Goal: Task Accomplishment & Management: Use online tool/utility

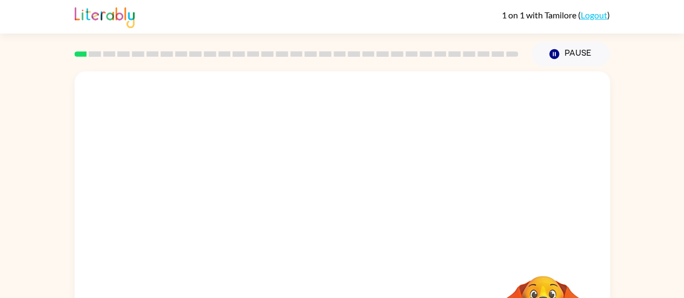
click at [414, 236] on div at bounding box center [343, 162] width 536 height 182
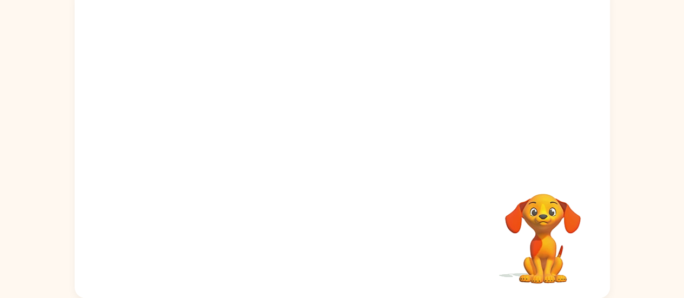
scroll to position [8, 0]
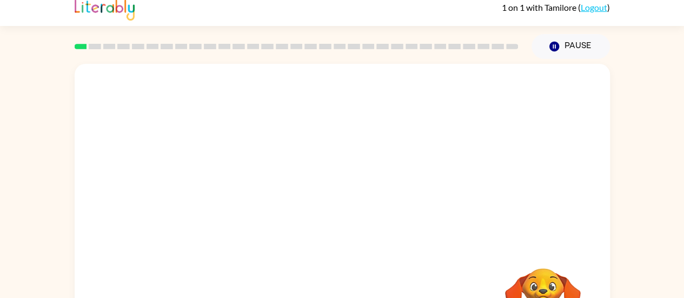
click at [484, 95] on video "Your browser must support playing .mp4 files to use Literably. Please try using…" at bounding box center [343, 155] width 536 height 182
click at [215, 195] on video "Your browser must support playing .mp4 files to use Literably. Please try using…" at bounding box center [343, 155] width 536 height 182
click at [91, 45] on rect at bounding box center [95, 46] width 12 height 5
click at [339, 222] on div at bounding box center [342, 223] width 69 height 39
click at [338, 222] on div at bounding box center [342, 223] width 69 height 39
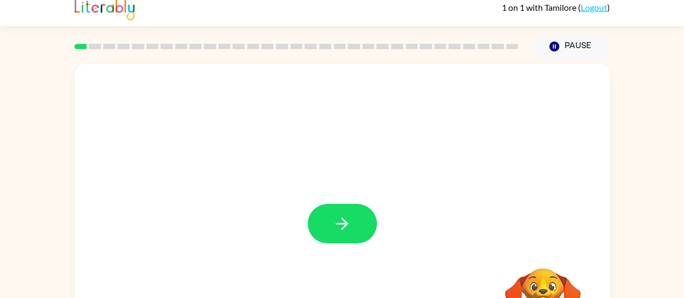
click at [338, 222] on icon "button" at bounding box center [342, 223] width 19 height 19
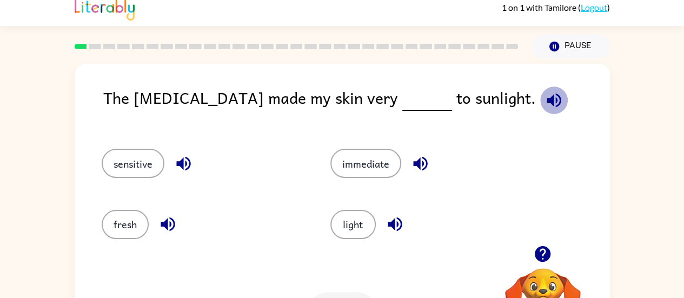
click at [545, 101] on icon "button" at bounding box center [554, 100] width 19 height 19
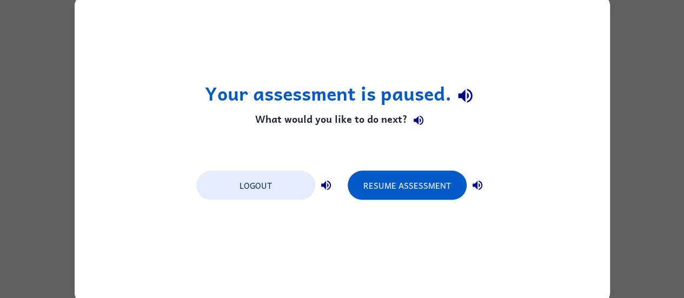
scroll to position [0, 0]
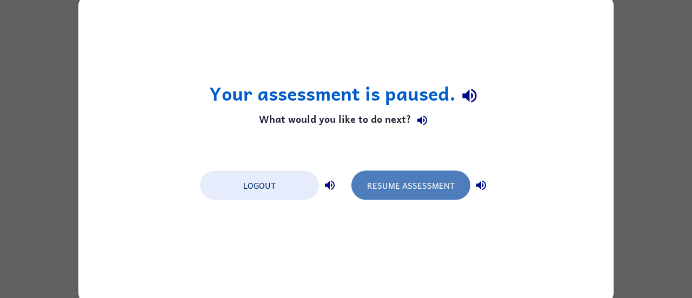
click at [391, 182] on button "Resume Assessment" at bounding box center [411, 184] width 119 height 29
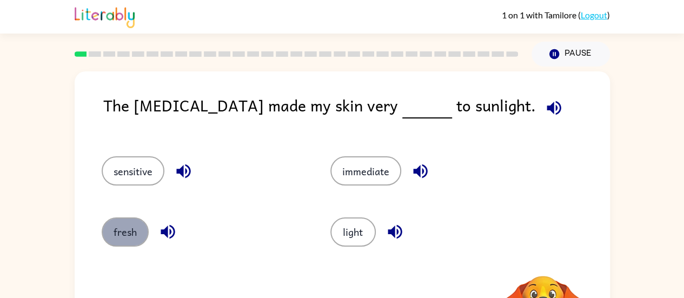
click at [119, 230] on button "fresh" at bounding box center [125, 231] width 47 height 29
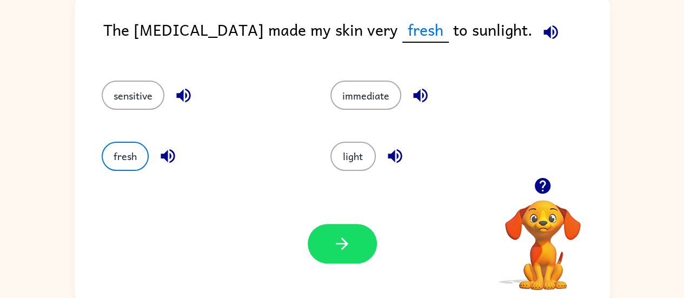
scroll to position [82, 0]
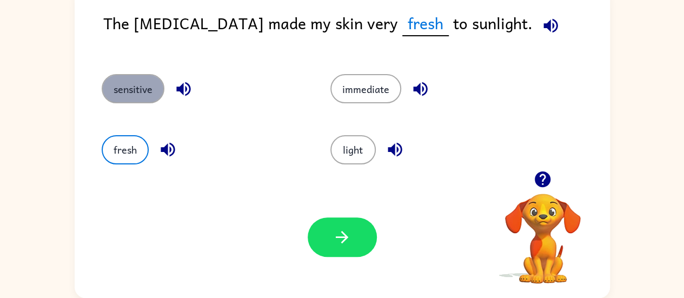
click at [114, 84] on button "sensitive" at bounding box center [133, 88] width 63 height 29
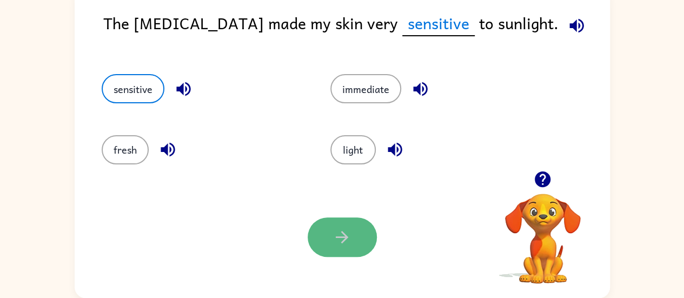
click at [345, 232] on icon "button" at bounding box center [342, 237] width 19 height 19
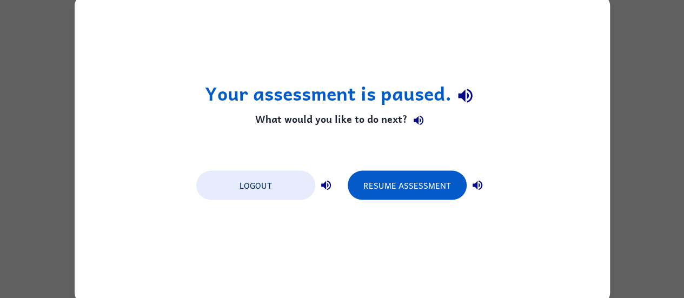
scroll to position [0, 0]
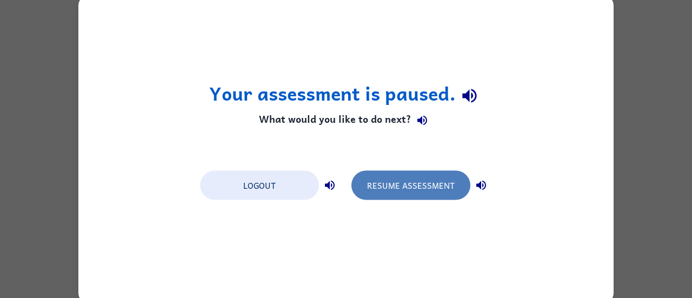
click at [379, 181] on button "Resume Assessment" at bounding box center [411, 184] width 119 height 29
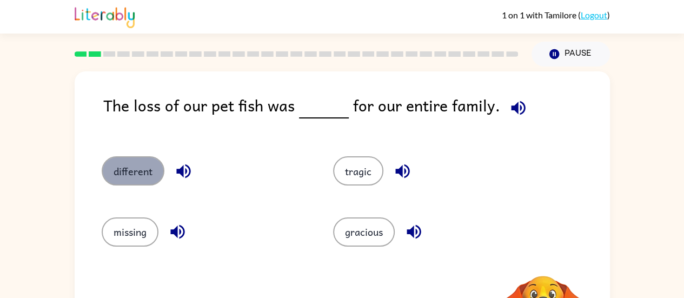
click at [131, 177] on button "different" at bounding box center [133, 170] width 63 height 29
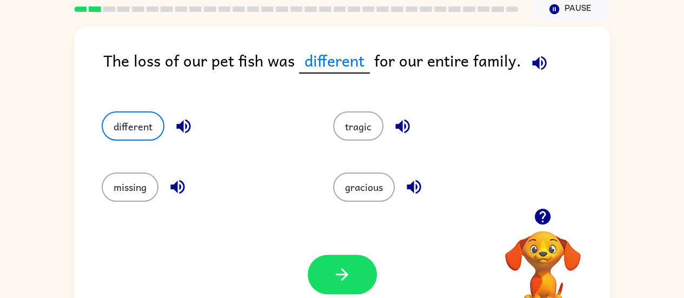
scroll to position [50, 0]
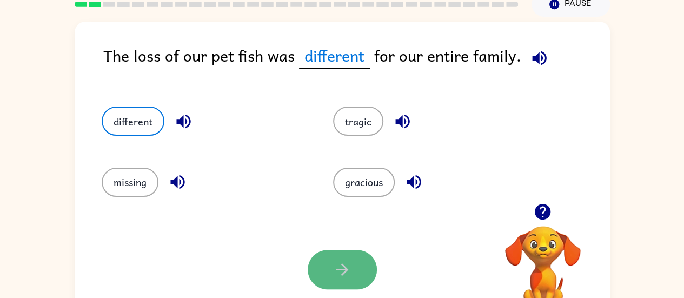
click at [326, 263] on button "button" at bounding box center [342, 269] width 69 height 39
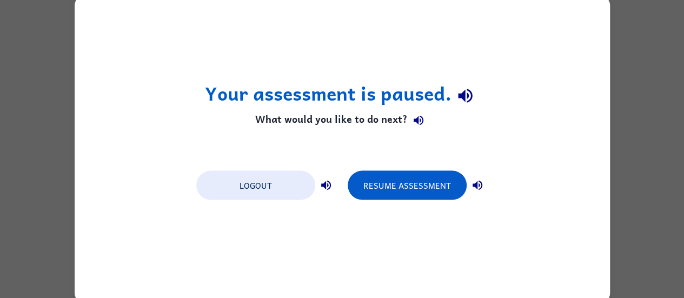
scroll to position [0, 0]
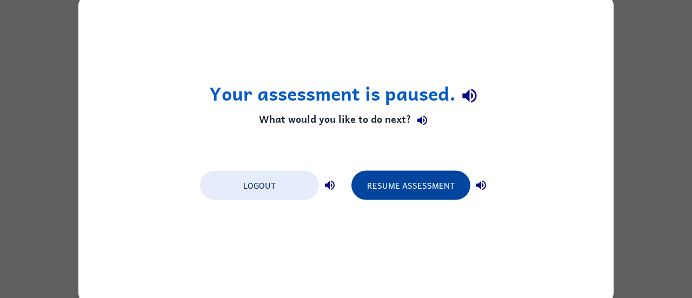
click at [391, 187] on button "Resume Assessment" at bounding box center [411, 184] width 119 height 29
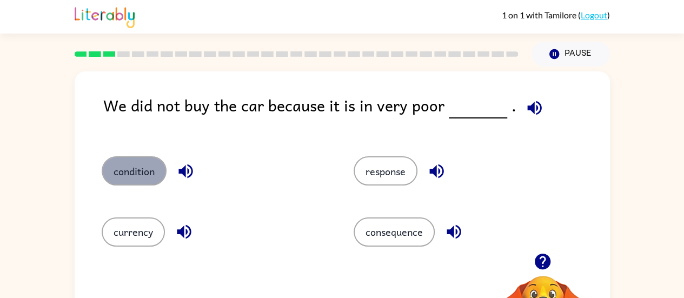
click at [138, 168] on button "condition" at bounding box center [134, 170] width 65 height 29
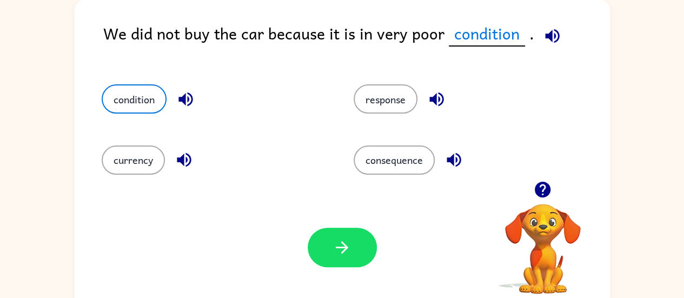
scroll to position [74, 0]
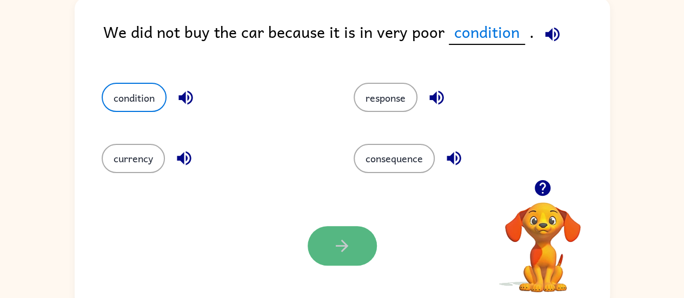
click at [359, 236] on button "button" at bounding box center [342, 245] width 69 height 39
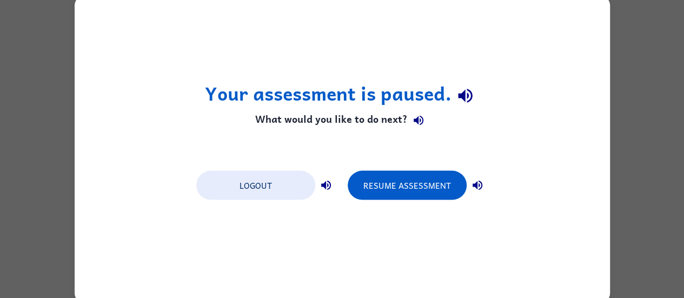
scroll to position [0, 0]
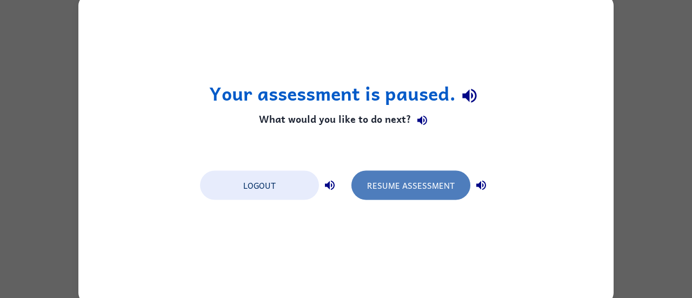
click at [404, 187] on button "Resume Assessment" at bounding box center [411, 184] width 119 height 29
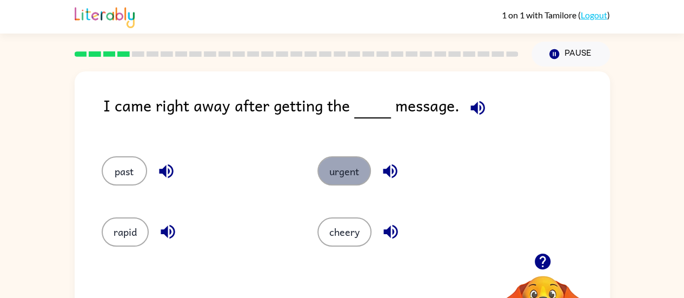
click at [338, 170] on button "urgent" at bounding box center [345, 170] width 54 height 29
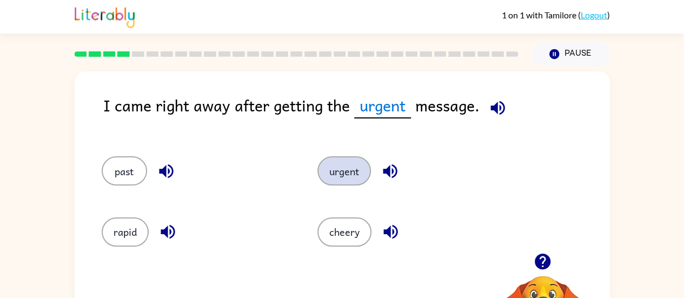
scroll to position [82, 0]
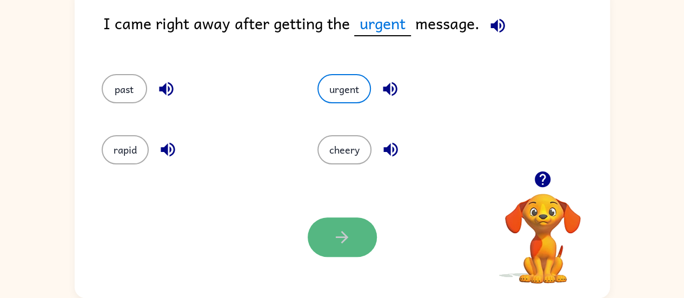
click at [337, 240] on icon "button" at bounding box center [342, 237] width 19 height 19
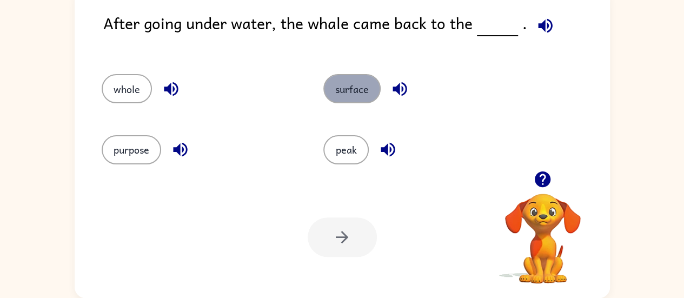
click at [344, 91] on button "surface" at bounding box center [351, 88] width 57 height 29
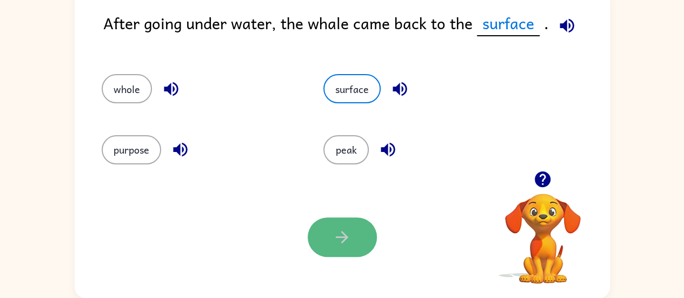
click at [341, 232] on icon "button" at bounding box center [342, 237] width 19 height 19
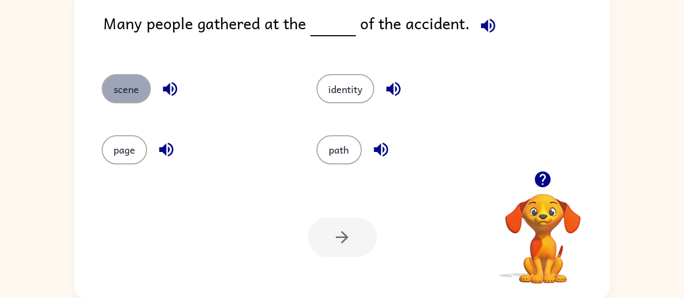
click at [121, 87] on button "scene" at bounding box center [126, 88] width 49 height 29
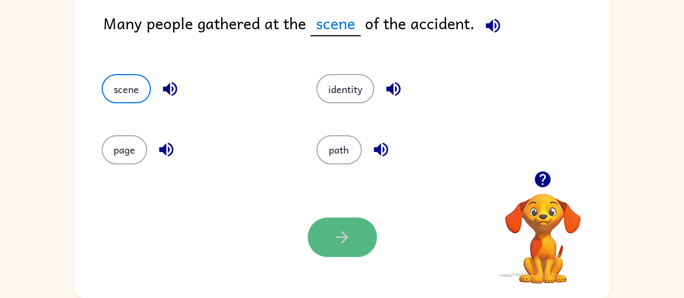
click at [338, 233] on icon "button" at bounding box center [342, 237] width 19 height 19
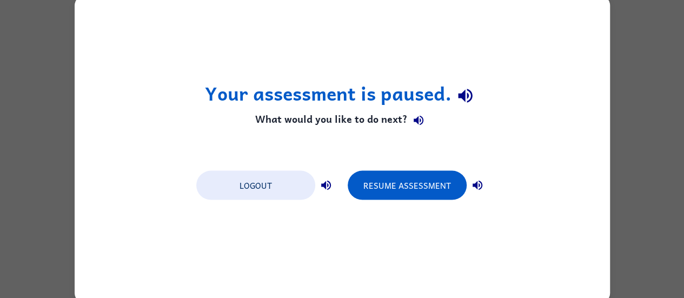
scroll to position [0, 0]
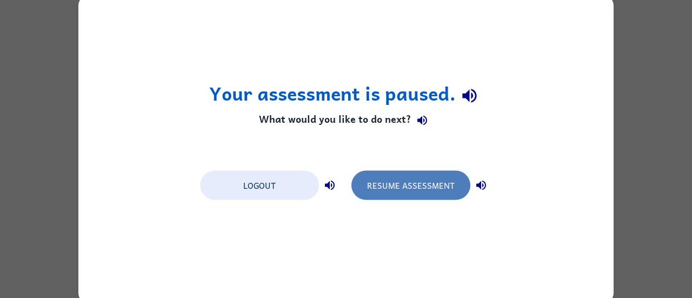
click at [378, 193] on button "Resume Assessment" at bounding box center [411, 184] width 119 height 29
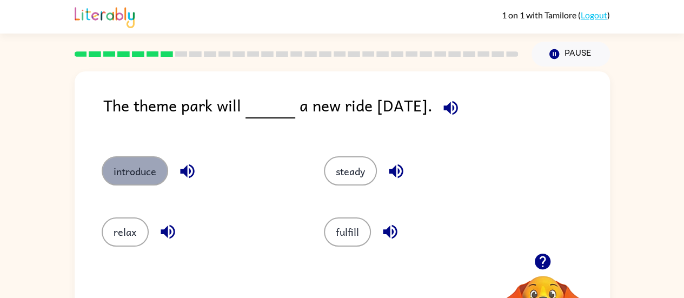
click at [133, 179] on button "introduce" at bounding box center [135, 170] width 67 height 29
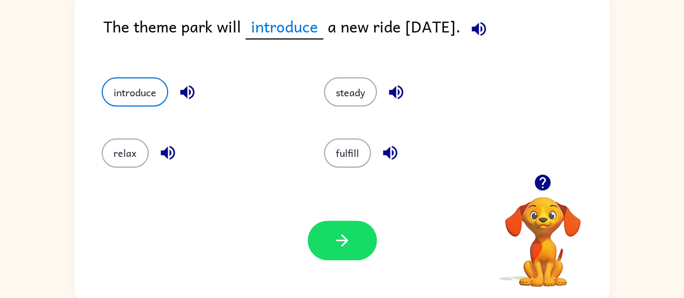
scroll to position [82, 0]
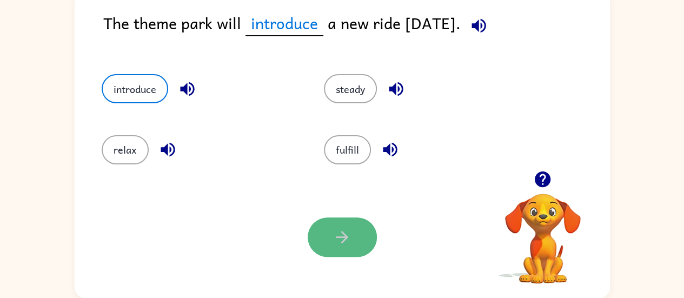
click at [324, 236] on button "button" at bounding box center [342, 236] width 69 height 39
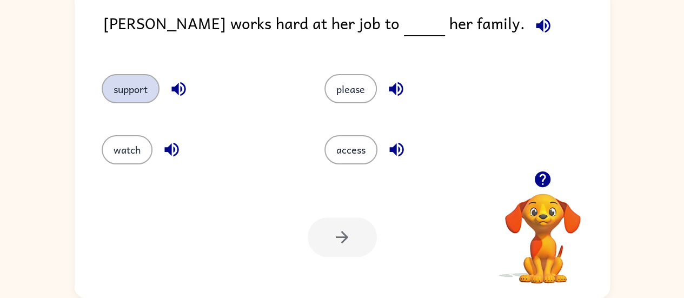
click at [137, 81] on button "support" at bounding box center [131, 88] width 58 height 29
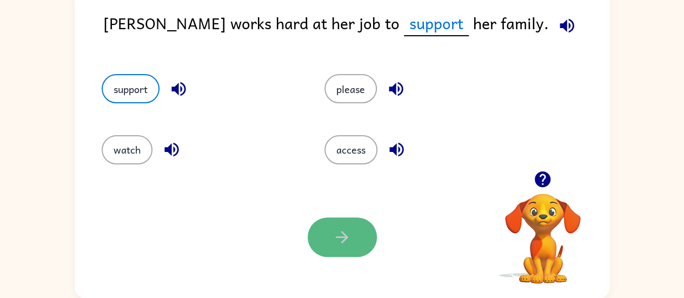
click at [355, 241] on button "button" at bounding box center [342, 236] width 69 height 39
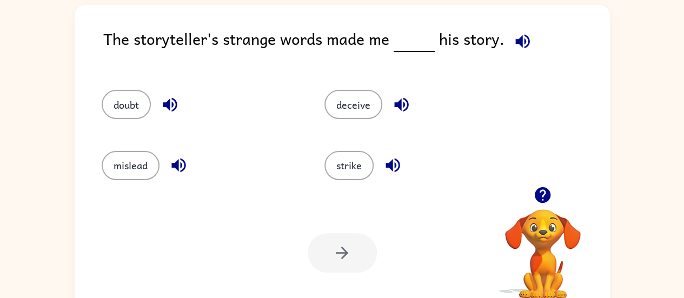
scroll to position [67, 0]
click at [119, 105] on button "doubt" at bounding box center [126, 103] width 49 height 29
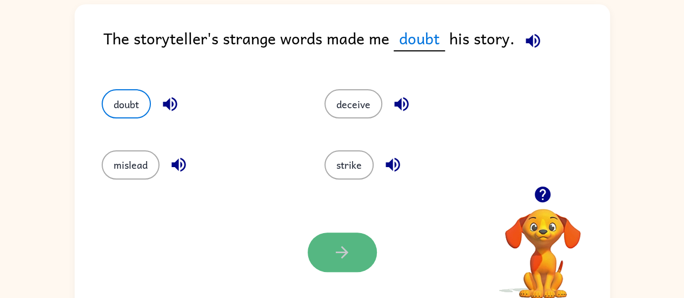
click at [335, 243] on icon "button" at bounding box center [342, 252] width 19 height 19
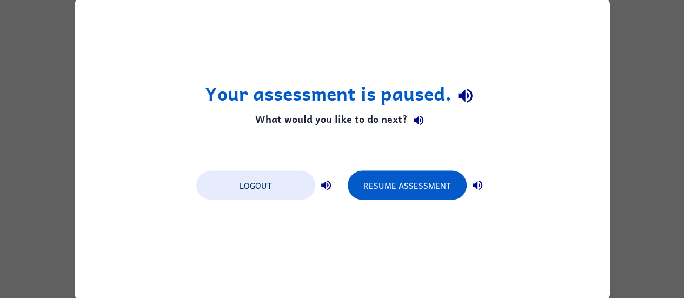
scroll to position [0, 0]
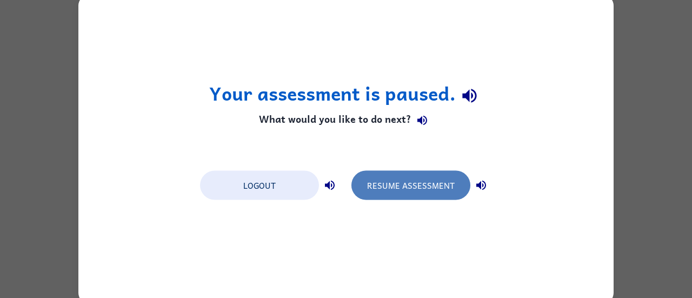
click at [393, 190] on button "Resume Assessment" at bounding box center [411, 184] width 119 height 29
click at [397, 181] on button "Resume Assessment" at bounding box center [411, 184] width 119 height 29
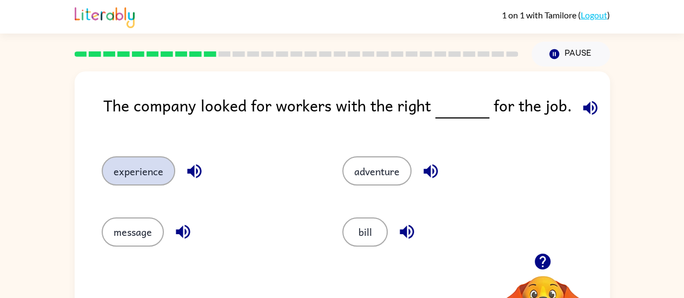
click at [134, 169] on button "experience" at bounding box center [139, 170] width 74 height 29
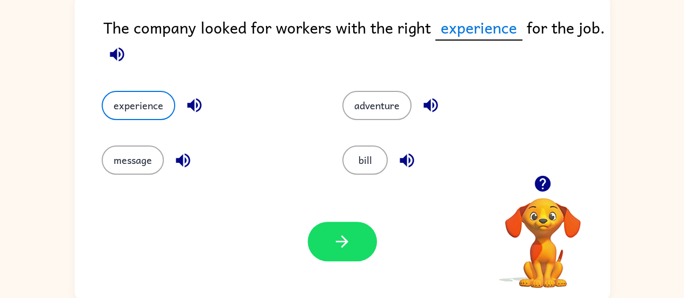
scroll to position [82, 0]
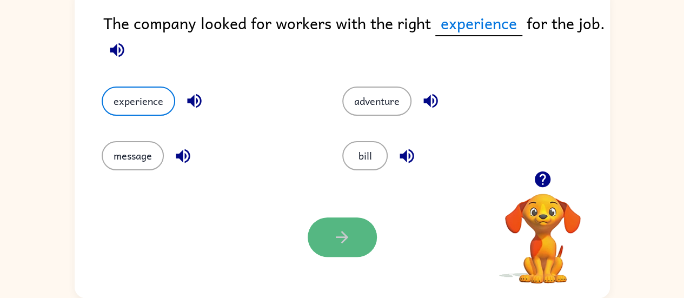
click at [351, 231] on icon "button" at bounding box center [342, 237] width 19 height 19
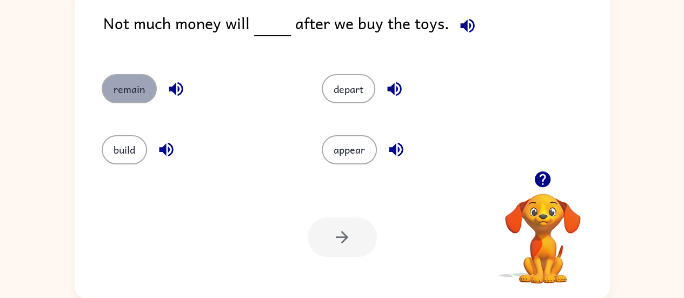
click at [124, 95] on button "remain" at bounding box center [129, 88] width 55 height 29
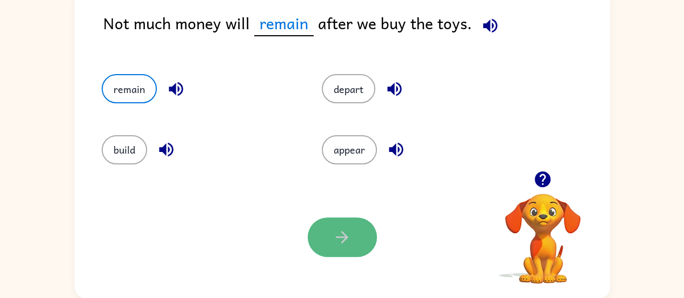
click at [326, 235] on button "button" at bounding box center [342, 236] width 69 height 39
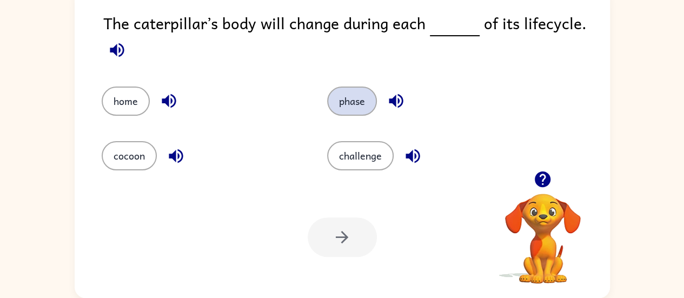
click at [349, 105] on button "phase" at bounding box center [352, 101] width 50 height 29
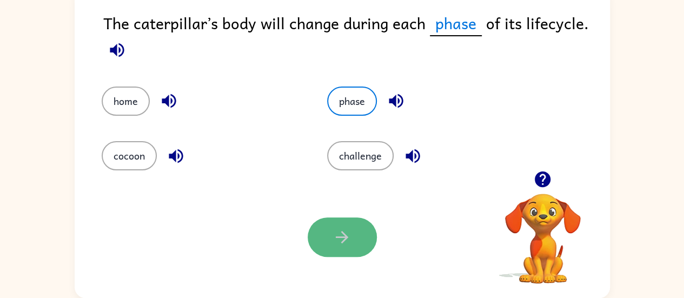
click at [334, 235] on icon "button" at bounding box center [342, 237] width 19 height 19
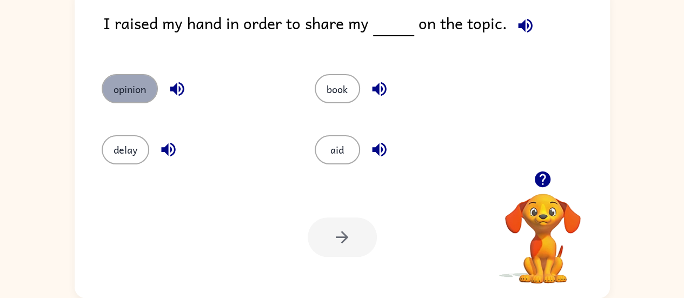
click at [135, 83] on button "opinion" at bounding box center [130, 88] width 56 height 29
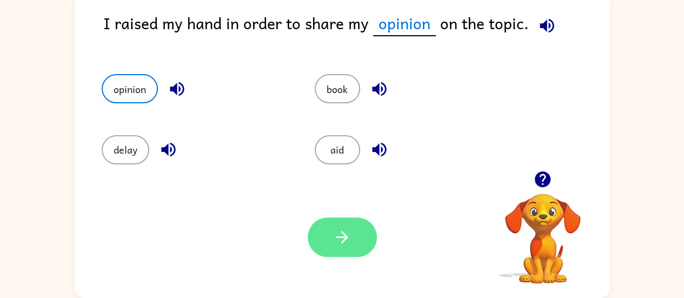
click at [339, 234] on icon "button" at bounding box center [342, 237] width 19 height 19
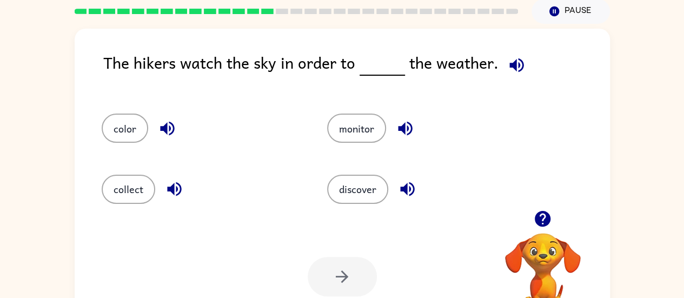
scroll to position [57, 0]
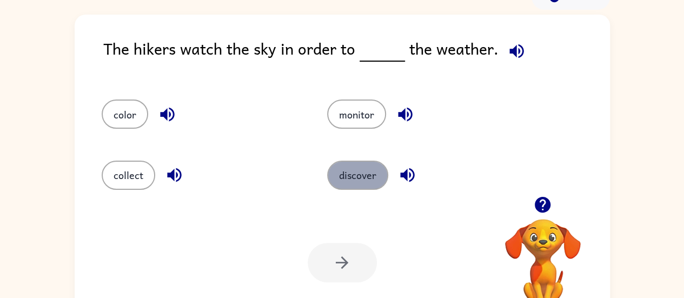
click at [345, 171] on button "discover" at bounding box center [357, 175] width 61 height 29
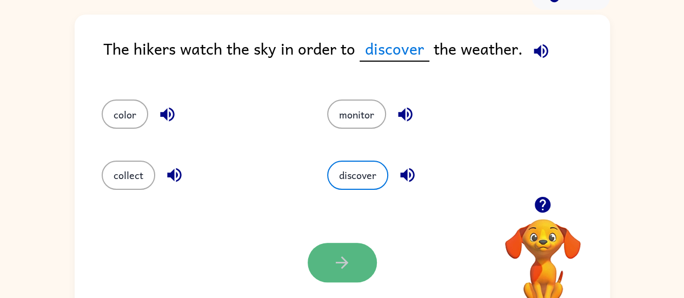
click at [329, 260] on button "button" at bounding box center [342, 262] width 69 height 39
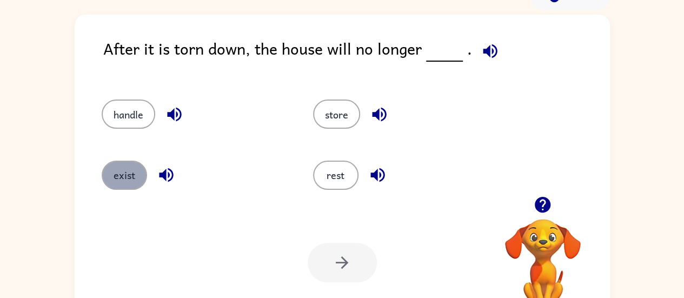
click at [122, 185] on button "exist" at bounding box center [124, 175] width 45 height 29
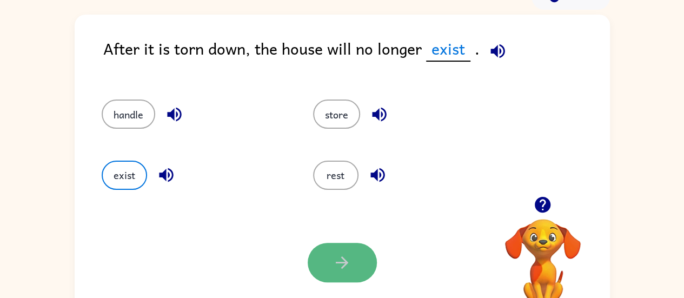
click at [339, 259] on icon "button" at bounding box center [342, 262] width 19 height 19
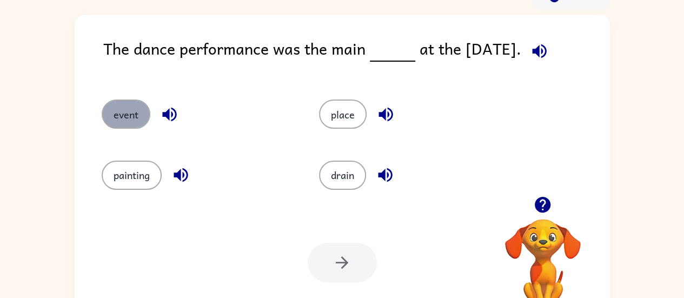
click at [115, 118] on button "event" at bounding box center [126, 114] width 49 height 29
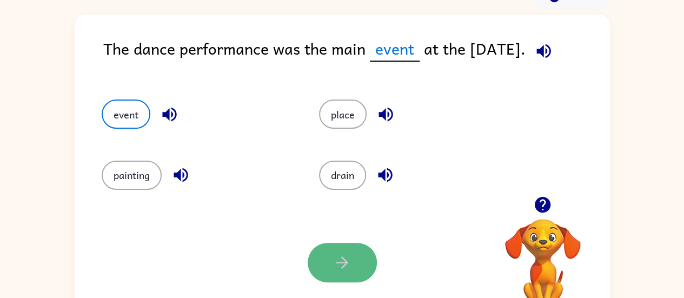
click at [352, 266] on button "button" at bounding box center [342, 262] width 69 height 39
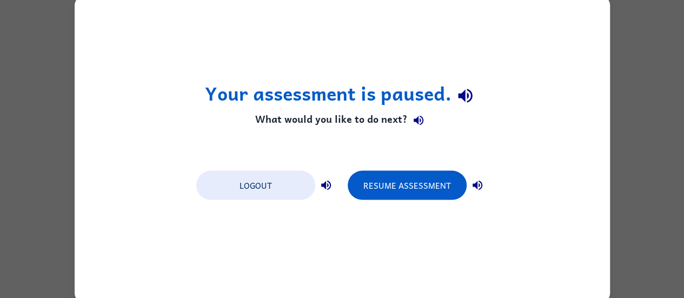
scroll to position [0, 0]
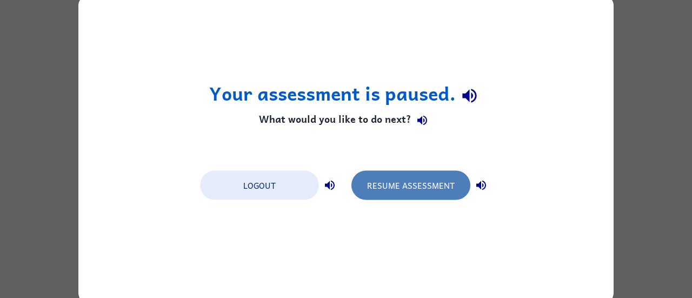
click at [395, 186] on button "Resume Assessment" at bounding box center [411, 184] width 119 height 29
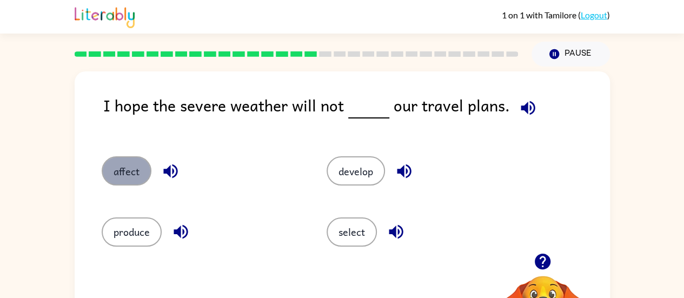
click at [116, 171] on button "affect" at bounding box center [127, 170] width 50 height 29
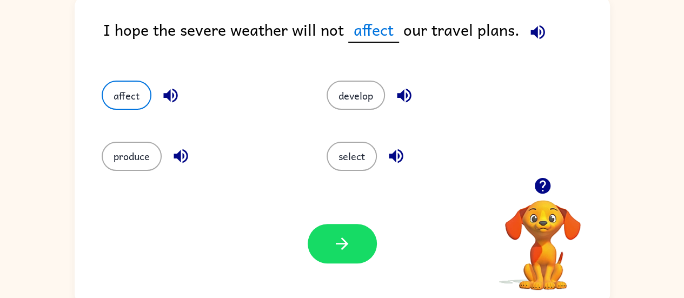
scroll to position [82, 0]
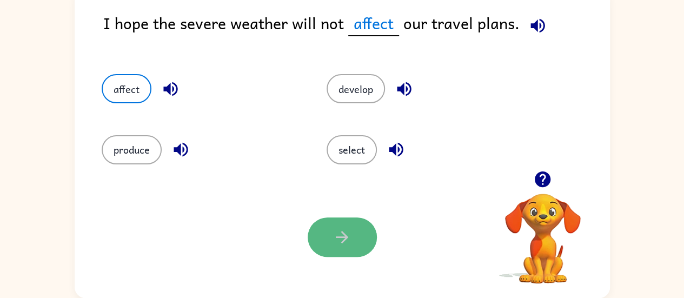
click at [332, 234] on button "button" at bounding box center [342, 236] width 69 height 39
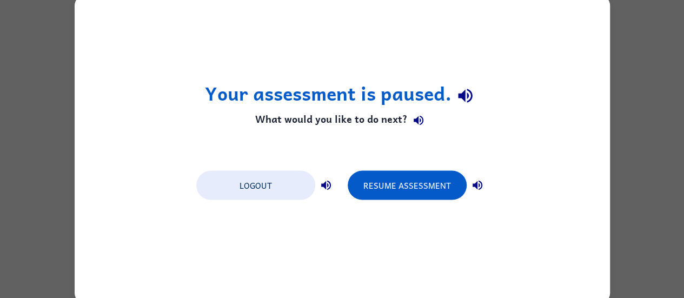
scroll to position [0, 0]
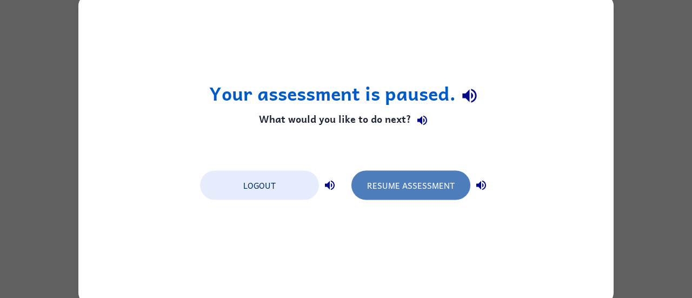
click at [413, 190] on button "Resume Assessment" at bounding box center [411, 184] width 119 height 29
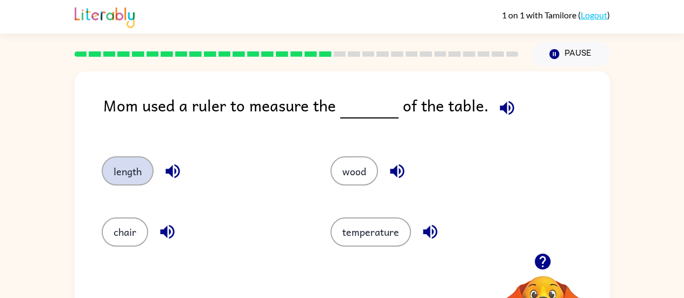
click at [132, 178] on button "length" at bounding box center [128, 170] width 52 height 29
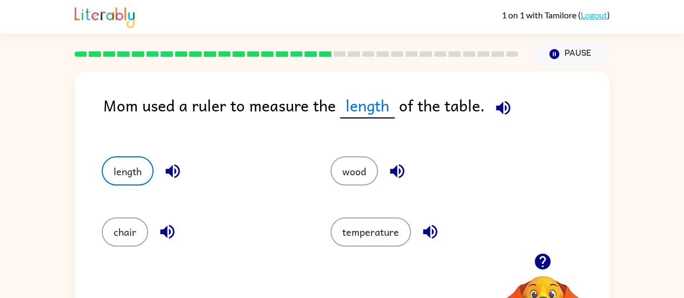
scroll to position [82, 0]
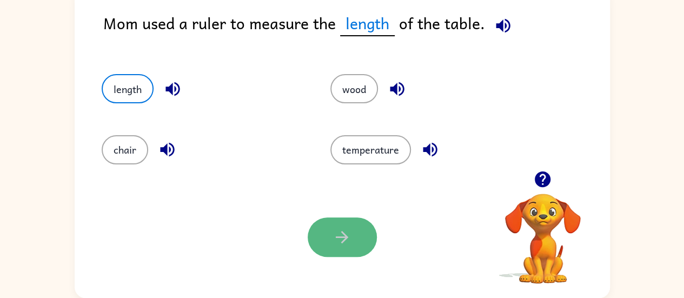
click at [328, 241] on button "button" at bounding box center [342, 236] width 69 height 39
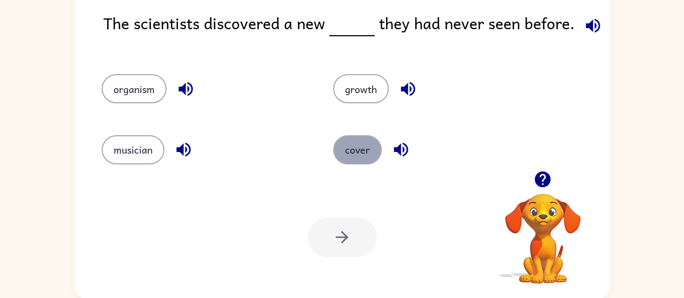
click at [359, 155] on button "cover" at bounding box center [357, 149] width 49 height 29
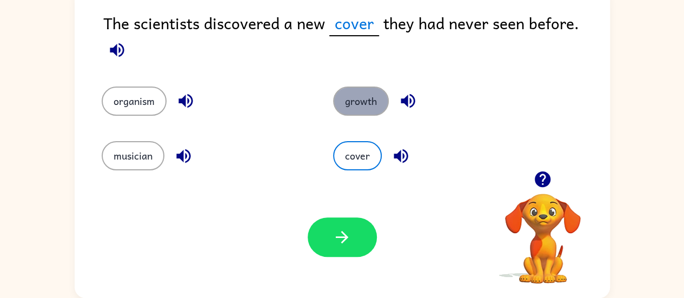
click at [354, 87] on button "growth" at bounding box center [361, 101] width 56 height 29
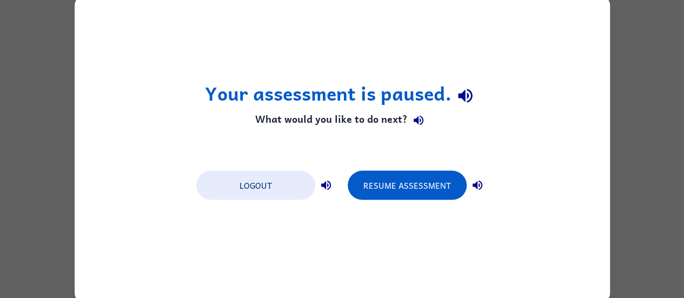
scroll to position [0, 0]
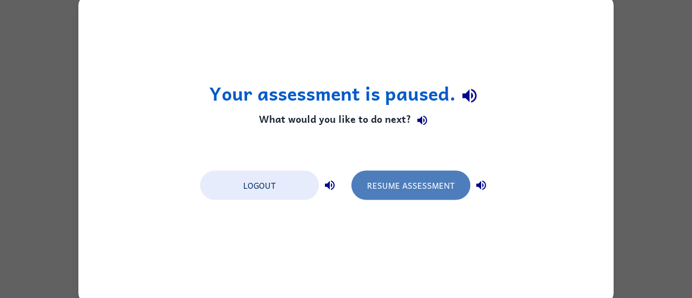
click at [400, 190] on button "Resume Assessment" at bounding box center [411, 184] width 119 height 29
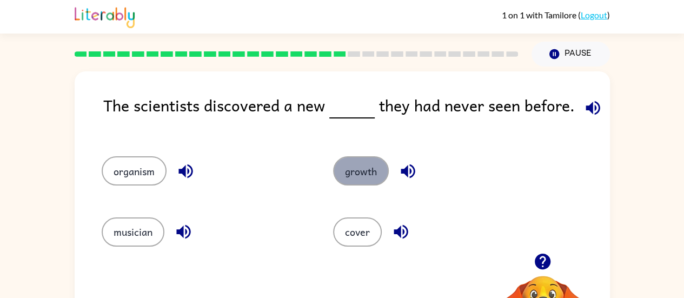
click at [360, 186] on button "growth" at bounding box center [361, 170] width 56 height 29
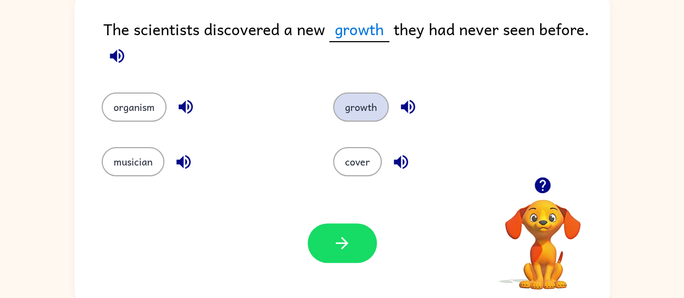
scroll to position [82, 0]
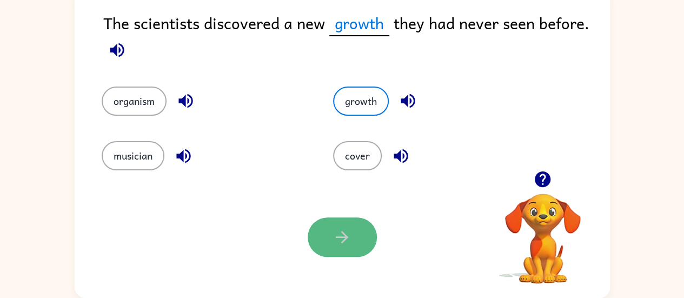
click at [346, 240] on icon "button" at bounding box center [342, 237] width 19 height 19
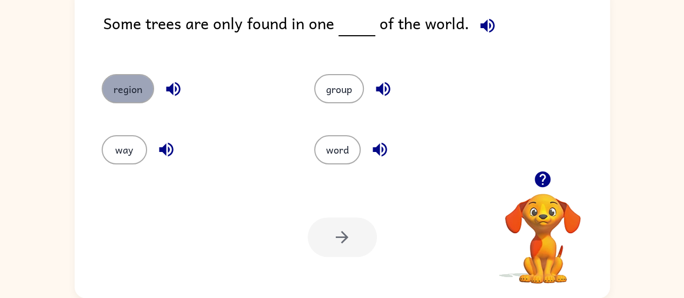
click at [127, 87] on button "region" at bounding box center [128, 88] width 52 height 29
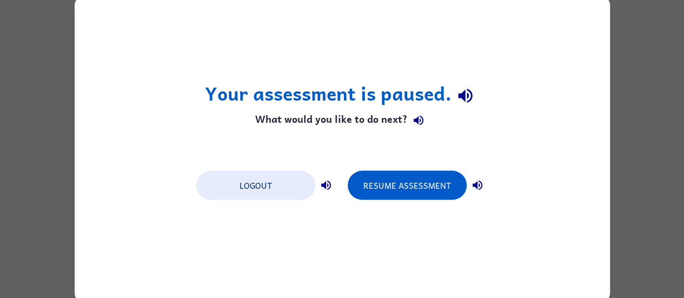
scroll to position [0, 0]
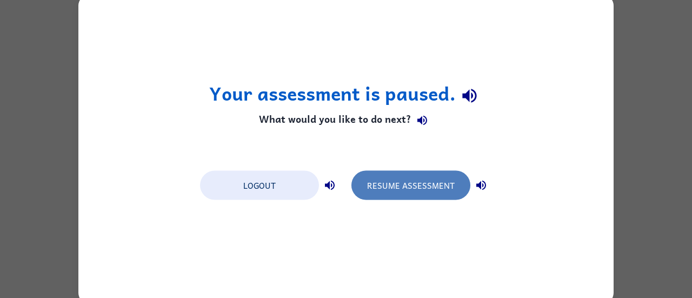
click at [388, 188] on button "Resume Assessment" at bounding box center [411, 184] width 119 height 29
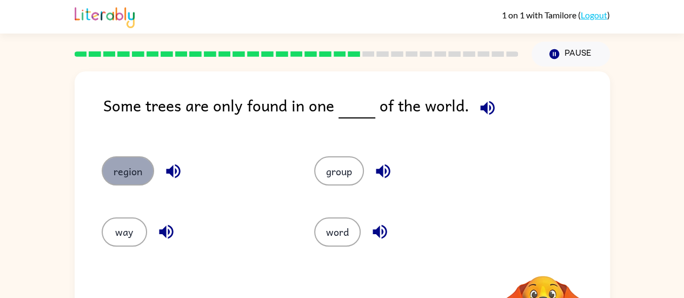
click at [123, 163] on button "region" at bounding box center [128, 170] width 52 height 29
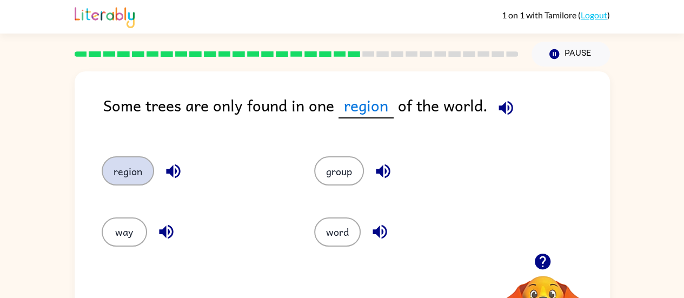
scroll to position [82, 0]
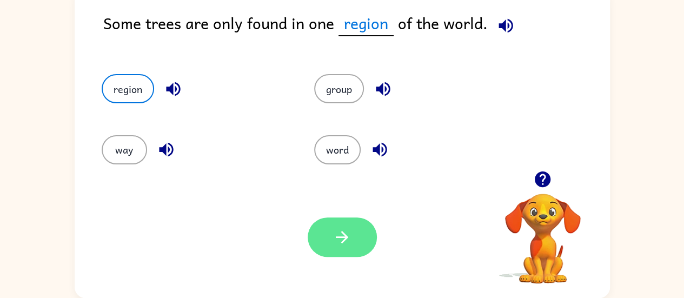
click at [327, 239] on button "button" at bounding box center [342, 236] width 69 height 39
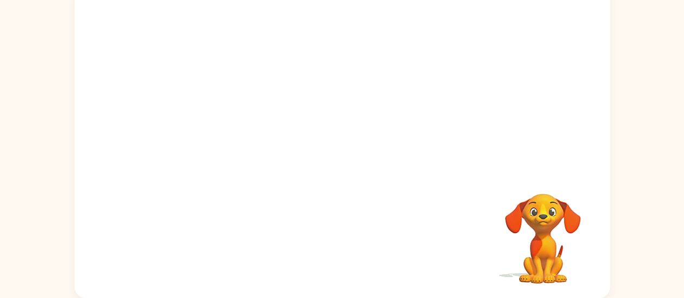
scroll to position [0, 0]
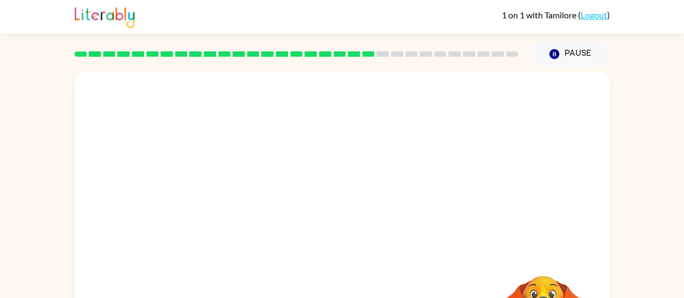
click at [333, 177] on div at bounding box center [343, 162] width 536 height 182
click at [380, 55] on rect at bounding box center [383, 53] width 12 height 5
click at [387, 54] on rect at bounding box center [383, 53] width 12 height 5
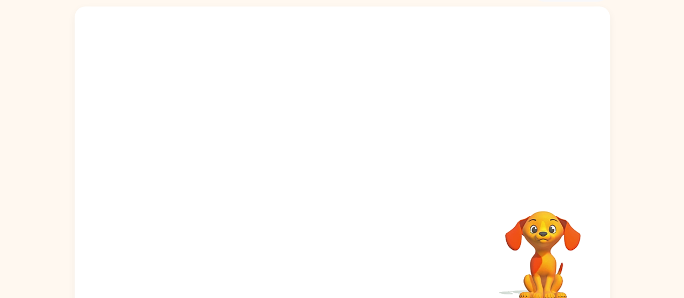
scroll to position [82, 0]
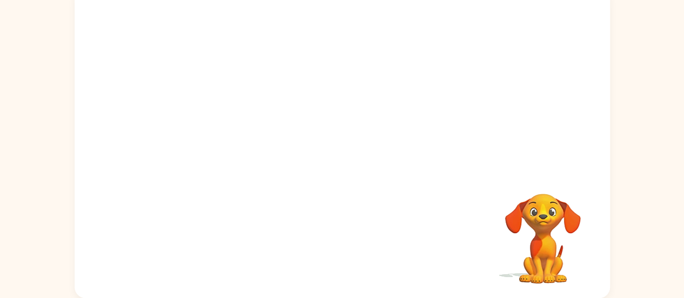
click at [547, 256] on video "Your browser must support playing .mp4 files to use Literably. Please try using…" at bounding box center [543, 231] width 108 height 108
click at [545, 208] on video "Your browser must support playing .mp4 files to use Literably. Please try using…" at bounding box center [543, 231] width 108 height 108
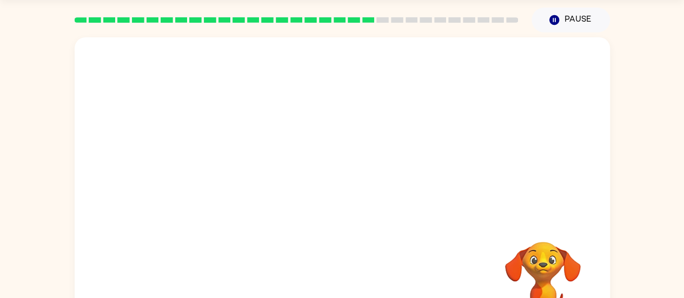
scroll to position [0, 0]
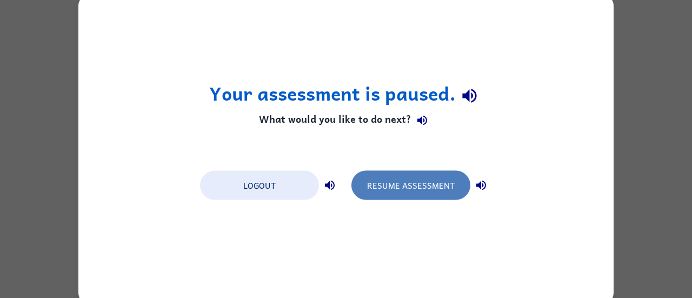
click at [394, 189] on button "Resume Assessment" at bounding box center [411, 184] width 119 height 29
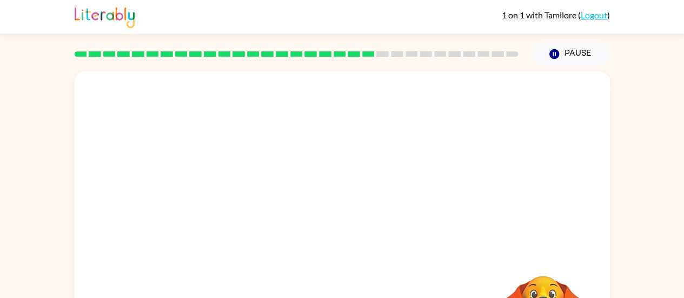
click at [392, 146] on div at bounding box center [343, 162] width 536 height 182
click at [381, 55] on rect at bounding box center [383, 53] width 12 height 5
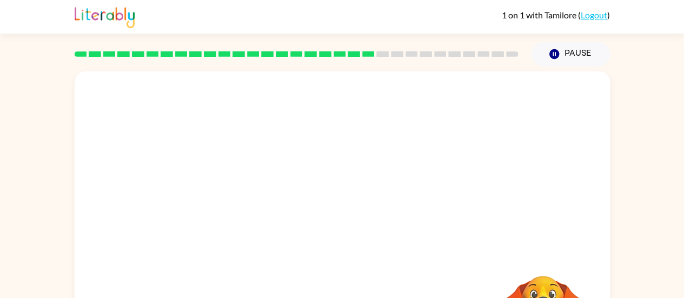
click at [381, 55] on rect at bounding box center [383, 53] width 12 height 5
click at [364, 55] on rect at bounding box center [368, 53] width 12 height 5
click at [525, 138] on video "Your browser must support playing .mp4 files to use Literably. Please try using…" at bounding box center [343, 162] width 536 height 182
click at [335, 233] on div at bounding box center [342, 231] width 69 height 39
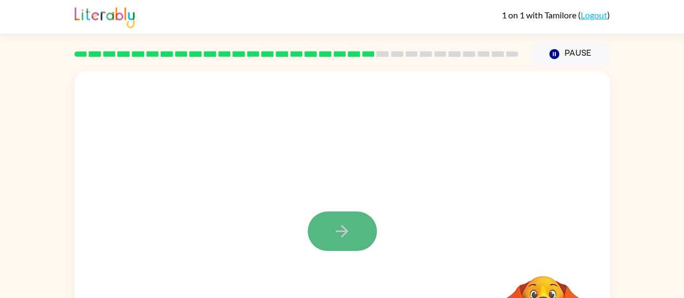
click at [342, 220] on button "button" at bounding box center [342, 231] width 69 height 39
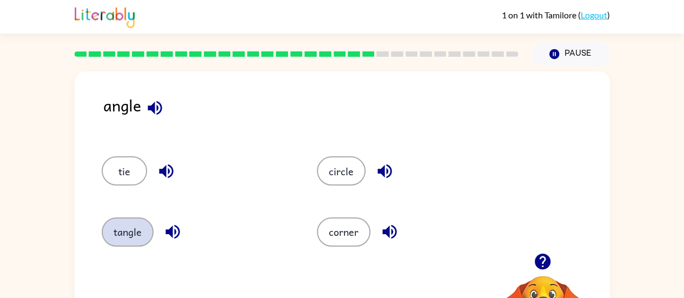
click at [124, 232] on button "tangle" at bounding box center [128, 231] width 52 height 29
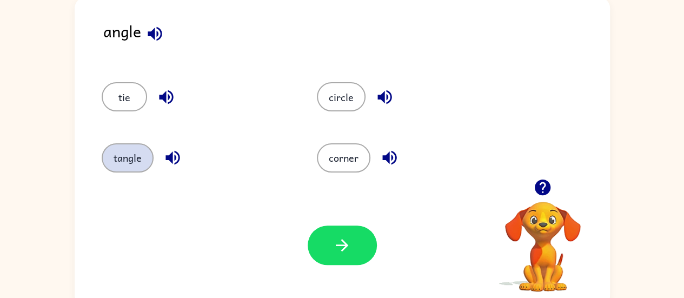
scroll to position [82, 0]
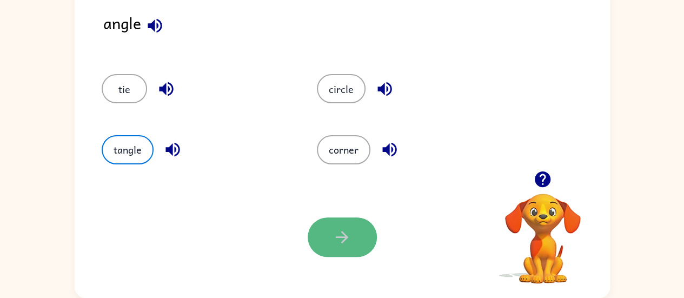
click at [333, 242] on icon "button" at bounding box center [342, 237] width 19 height 19
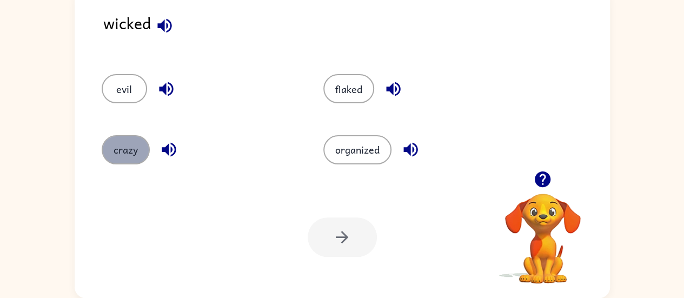
click at [112, 150] on button "crazy" at bounding box center [126, 149] width 48 height 29
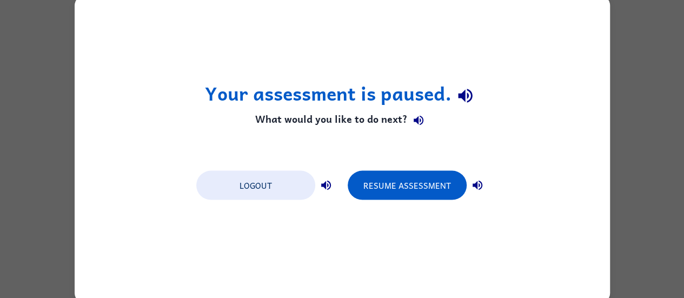
scroll to position [0, 0]
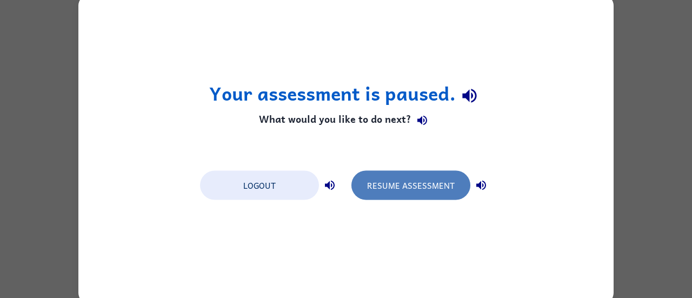
click at [391, 181] on button "Resume Assessment" at bounding box center [411, 184] width 119 height 29
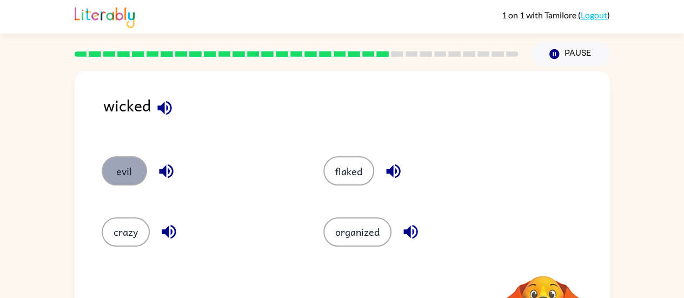
click at [114, 164] on button "evil" at bounding box center [124, 170] width 45 height 29
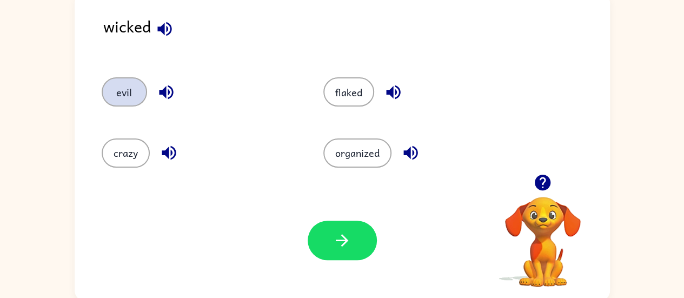
scroll to position [82, 0]
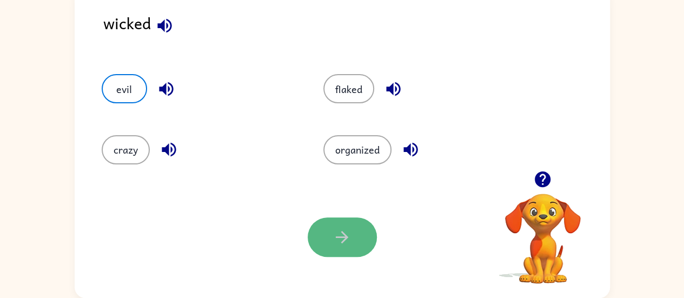
click at [332, 235] on button "button" at bounding box center [342, 236] width 69 height 39
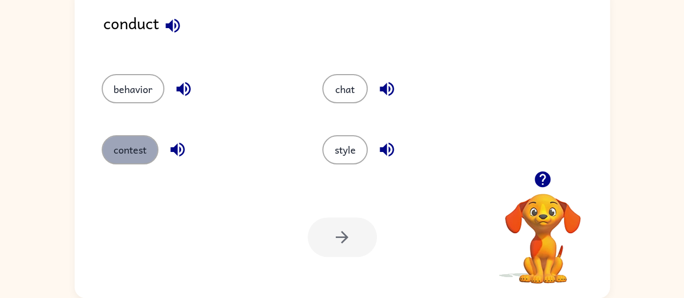
click at [121, 151] on button "contest" at bounding box center [130, 149] width 57 height 29
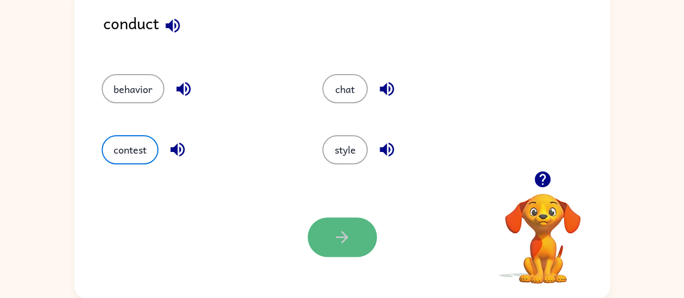
click at [343, 230] on icon "button" at bounding box center [342, 237] width 19 height 19
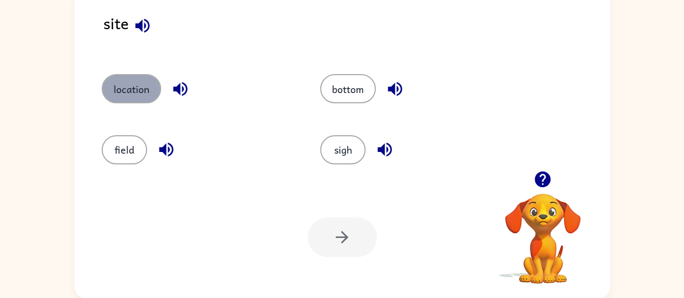
click at [119, 98] on button "location" at bounding box center [132, 88] width 60 height 29
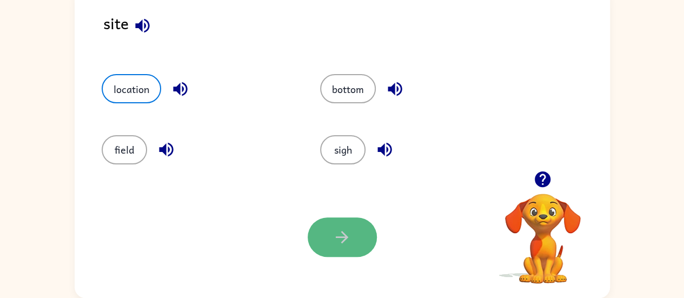
click at [335, 233] on icon "button" at bounding box center [342, 237] width 19 height 19
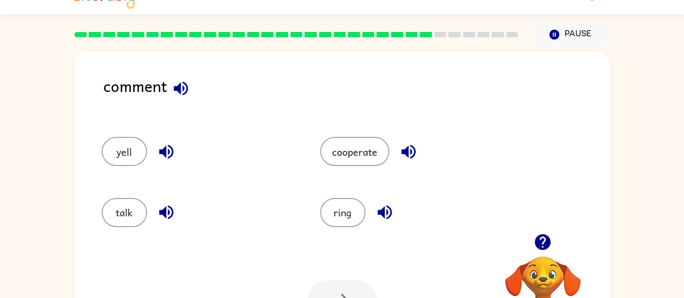
scroll to position [19, 0]
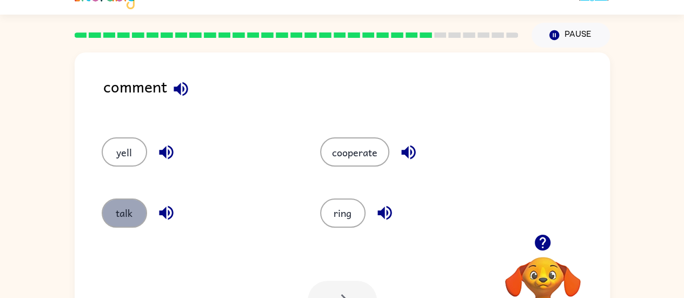
click at [121, 212] on button "talk" at bounding box center [124, 213] width 45 height 29
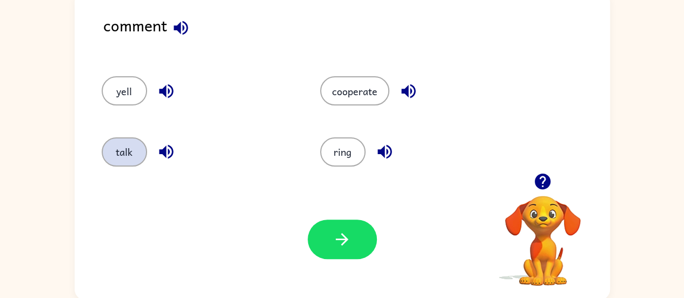
scroll to position [82, 0]
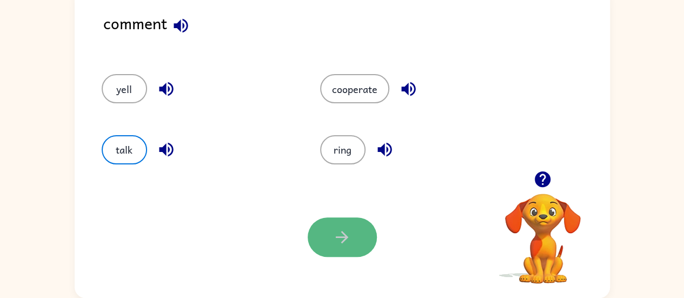
click at [347, 241] on icon "button" at bounding box center [342, 237] width 19 height 19
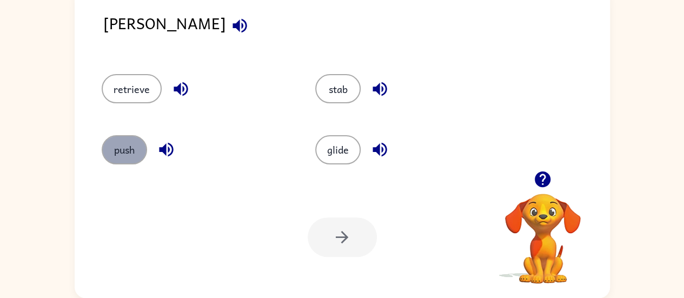
click at [119, 152] on button "push" at bounding box center [124, 149] width 45 height 29
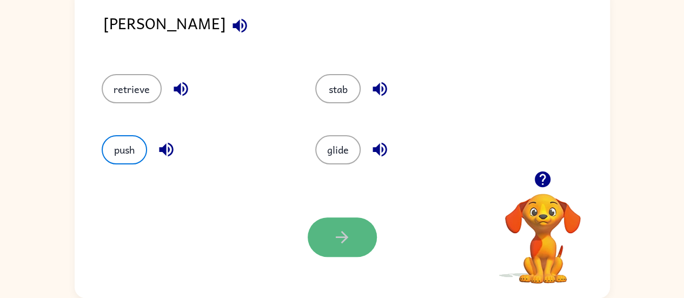
click at [346, 239] on icon "button" at bounding box center [342, 237] width 12 height 12
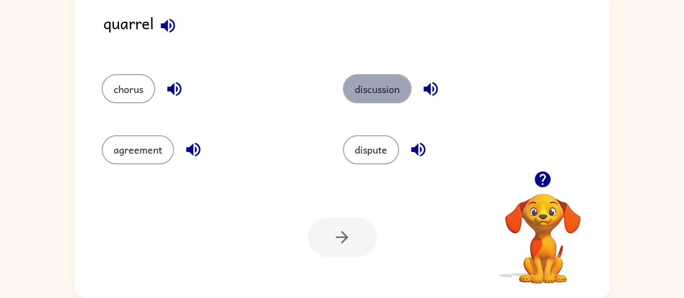
click at [385, 85] on button "discussion" at bounding box center [377, 88] width 69 height 29
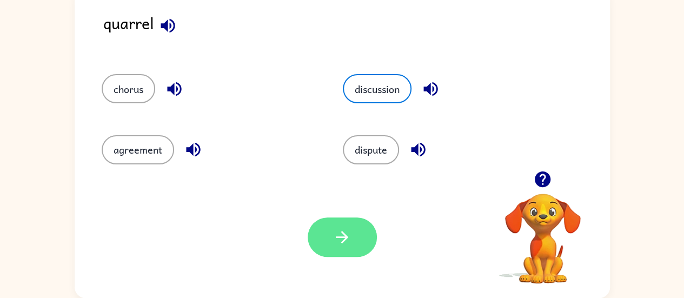
click at [332, 236] on button "button" at bounding box center [342, 236] width 69 height 39
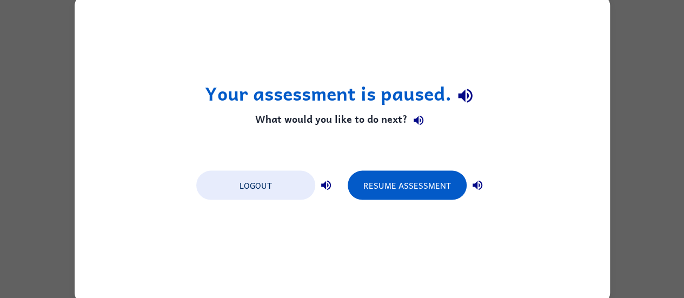
scroll to position [0, 0]
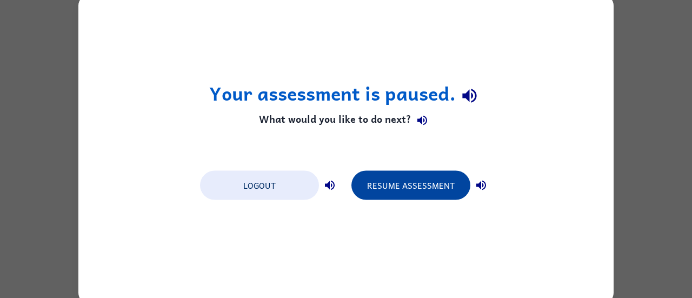
click at [404, 185] on button "Resume Assessment" at bounding box center [411, 184] width 119 height 29
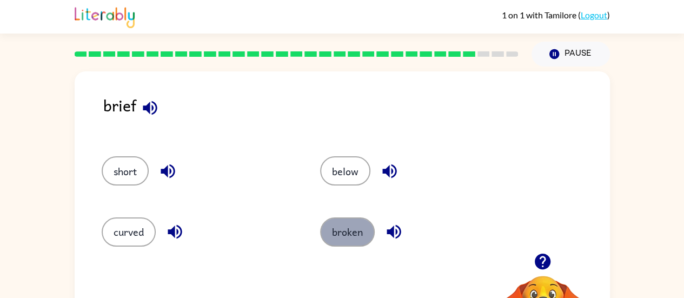
click at [337, 234] on button "broken" at bounding box center [347, 231] width 55 height 29
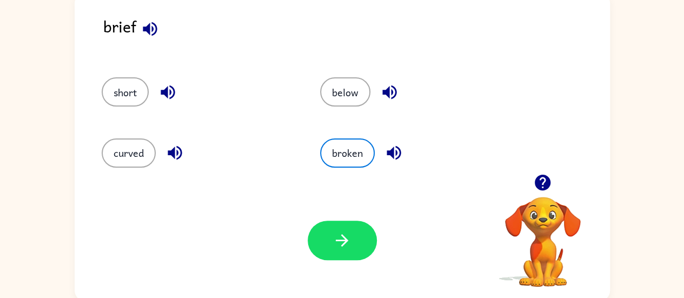
scroll to position [82, 0]
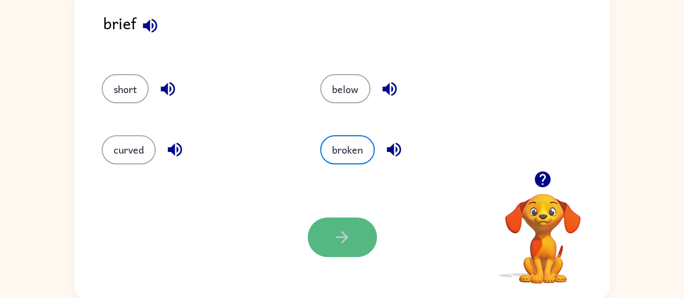
click at [341, 240] on icon "button" at bounding box center [342, 237] width 19 height 19
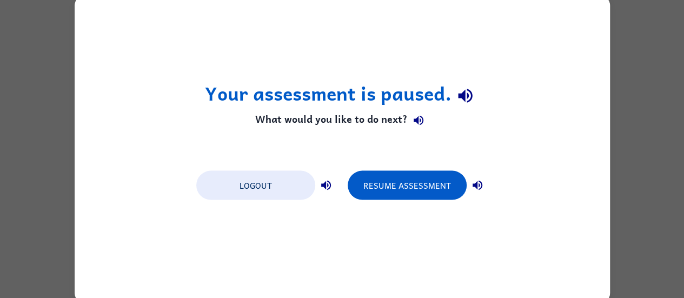
scroll to position [0, 0]
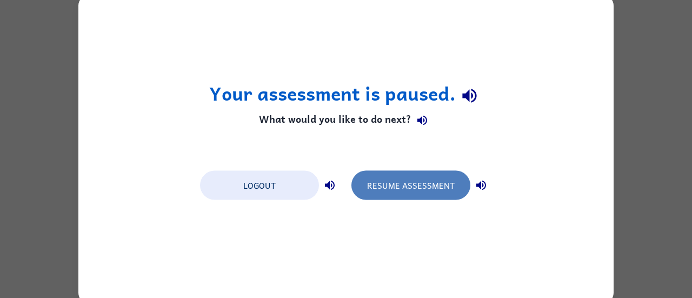
click at [380, 186] on button "Resume Assessment" at bounding box center [411, 184] width 119 height 29
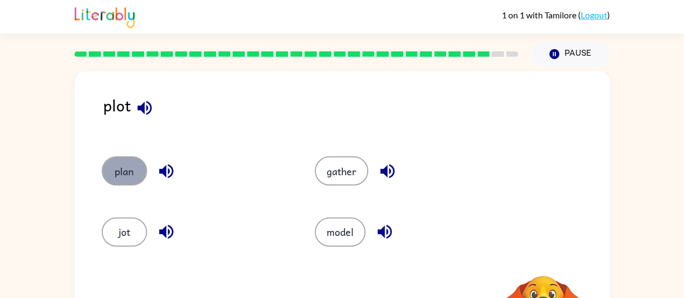
click at [116, 164] on button "plan" at bounding box center [124, 170] width 45 height 29
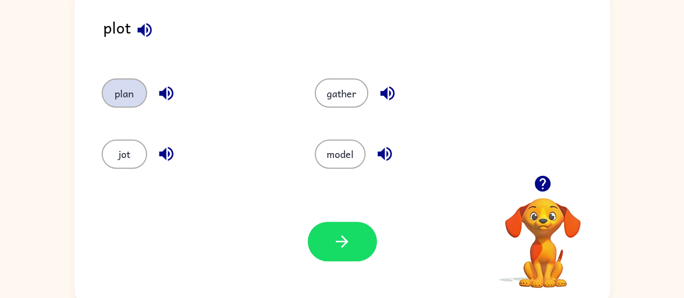
scroll to position [82, 0]
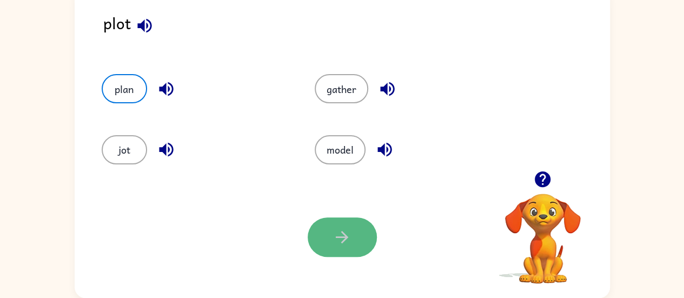
click at [338, 239] on icon "button" at bounding box center [342, 237] width 19 height 19
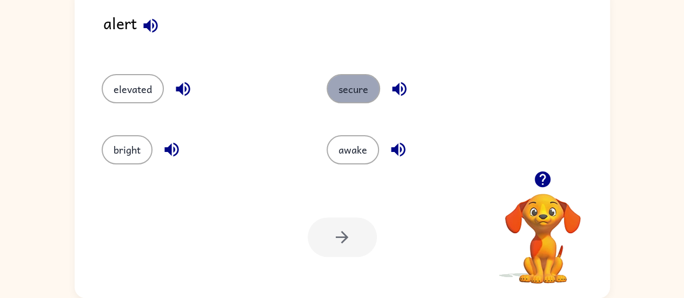
click at [359, 85] on button "secure" at bounding box center [354, 88] width 54 height 29
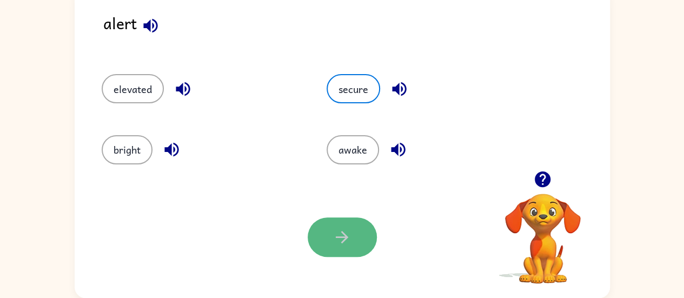
click at [332, 240] on button "button" at bounding box center [342, 236] width 69 height 39
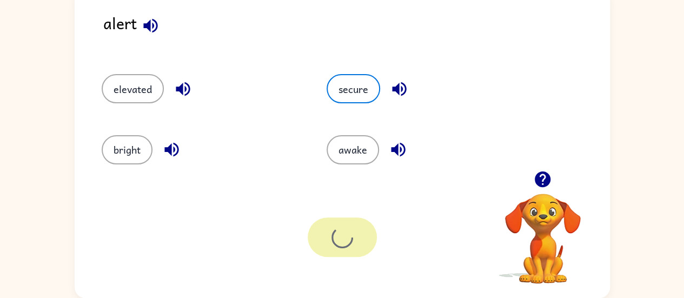
scroll to position [63, 0]
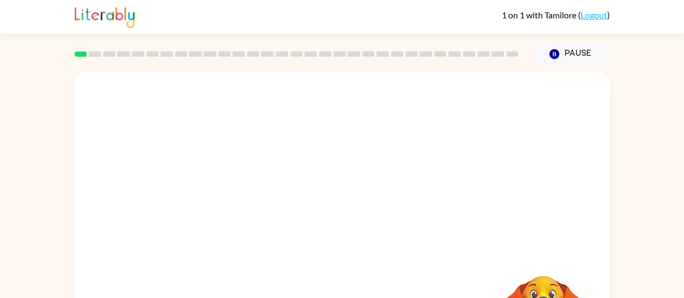
click at [669, 139] on div "Your browser must support playing .mp4 files to use Literably. Please try using…" at bounding box center [342, 224] width 684 height 314
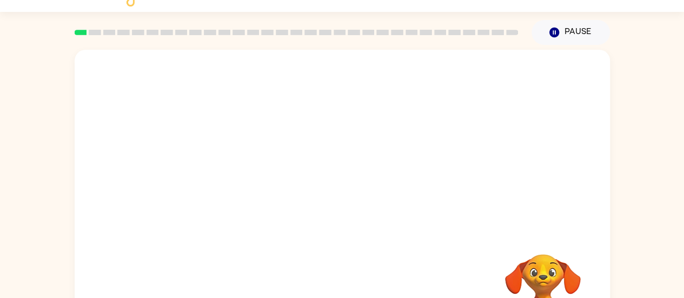
scroll to position [43, 0]
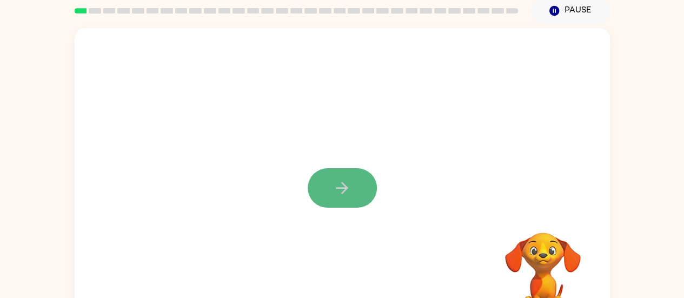
click at [339, 193] on icon "button" at bounding box center [342, 188] width 19 height 19
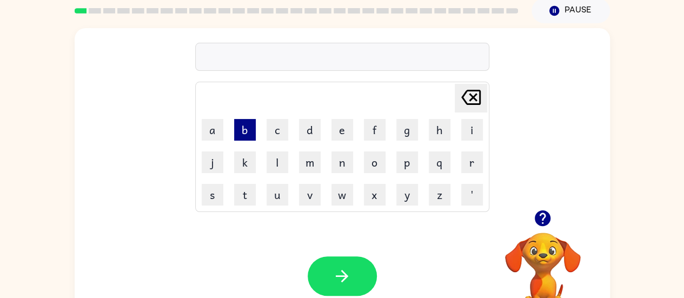
click at [246, 129] on button "b" at bounding box center [245, 130] width 22 height 22
click at [348, 130] on button "e" at bounding box center [343, 130] width 22 height 22
click at [317, 130] on button "d" at bounding box center [310, 130] width 22 height 22
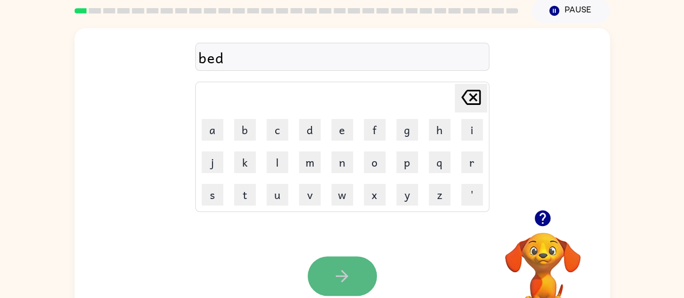
click at [334, 271] on icon "button" at bounding box center [342, 276] width 19 height 19
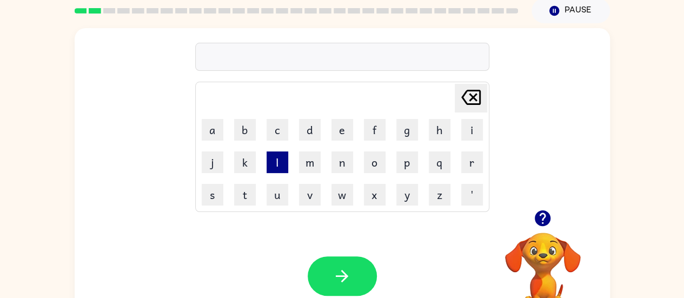
click at [273, 162] on button "l" at bounding box center [278, 162] width 22 height 22
click at [344, 136] on button "e" at bounding box center [343, 130] width 22 height 22
click at [405, 135] on button "g" at bounding box center [408, 130] width 22 height 22
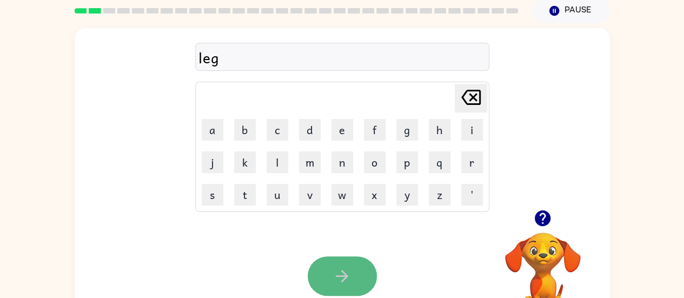
click at [346, 269] on icon "button" at bounding box center [342, 276] width 19 height 19
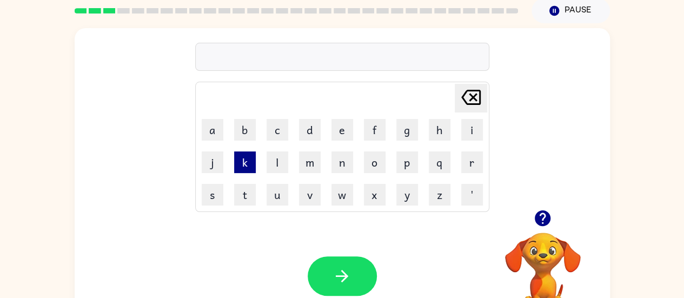
click at [239, 162] on button "k" at bounding box center [245, 162] width 22 height 22
click at [338, 132] on button "e" at bounding box center [343, 130] width 22 height 22
click at [409, 188] on button "y" at bounding box center [408, 195] width 22 height 22
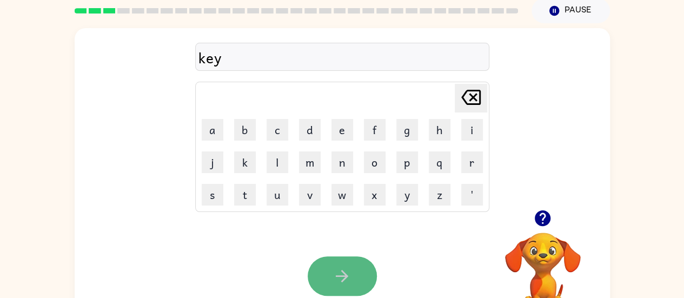
click at [349, 270] on icon "button" at bounding box center [342, 276] width 19 height 19
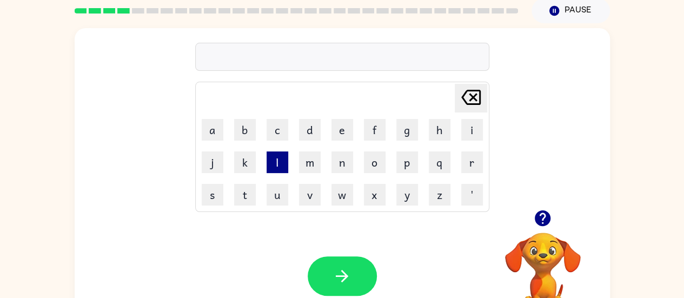
click at [279, 159] on button "l" at bounding box center [278, 162] width 22 height 22
click at [377, 159] on button "o" at bounding box center [375, 162] width 22 height 22
click at [405, 135] on button "g" at bounding box center [408, 130] width 22 height 22
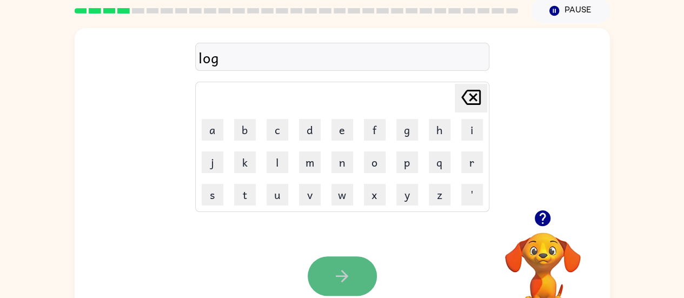
click at [351, 265] on button "button" at bounding box center [342, 275] width 69 height 39
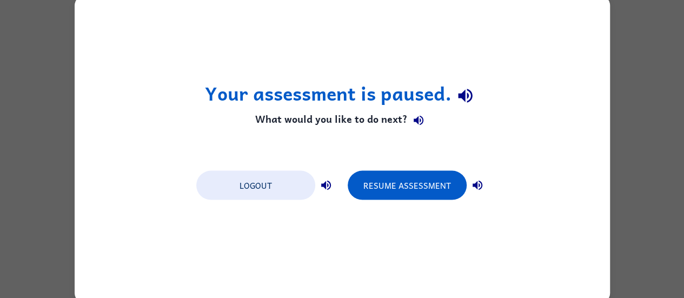
scroll to position [0, 0]
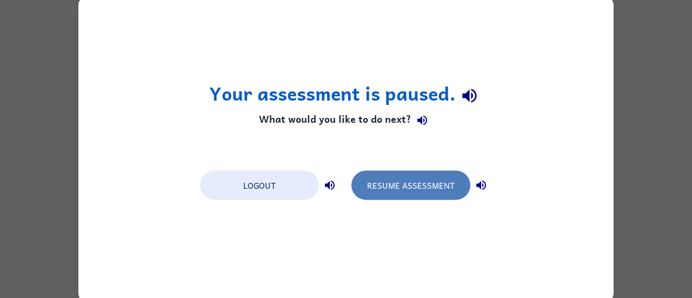
click at [392, 181] on button "Resume Assessment" at bounding box center [411, 184] width 119 height 29
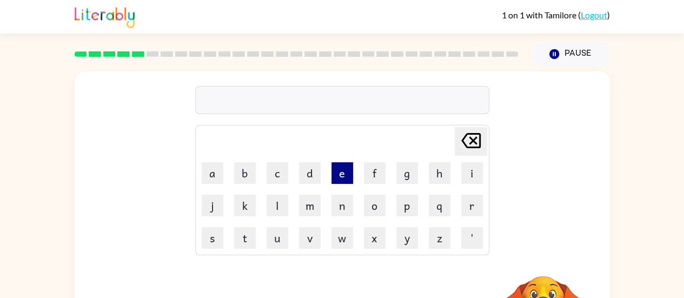
click at [339, 175] on button "e" at bounding box center [343, 173] width 22 height 22
click at [411, 179] on button "g" at bounding box center [408, 173] width 22 height 22
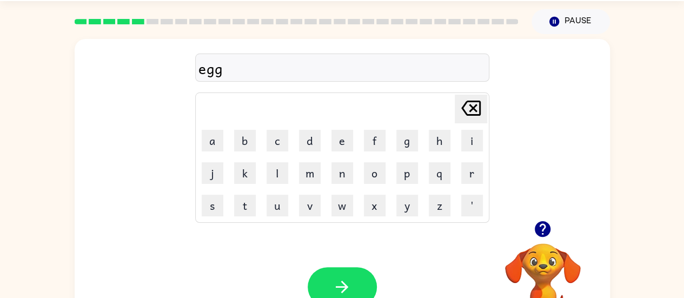
scroll to position [34, 0]
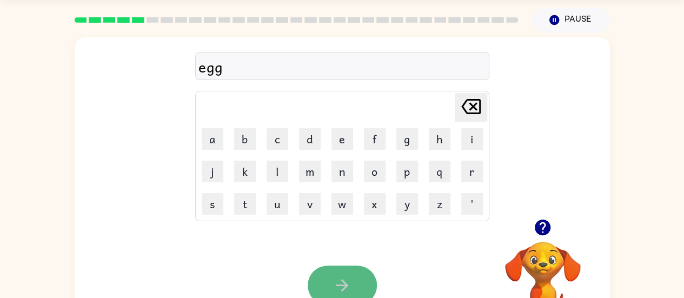
click at [345, 278] on icon "button" at bounding box center [342, 285] width 19 height 19
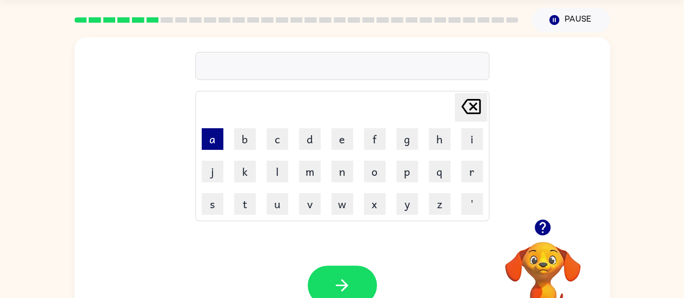
click at [213, 142] on button "a" at bounding box center [213, 139] width 22 height 22
click at [342, 174] on button "n" at bounding box center [343, 172] width 22 height 22
click at [304, 143] on button "d" at bounding box center [310, 139] width 22 height 22
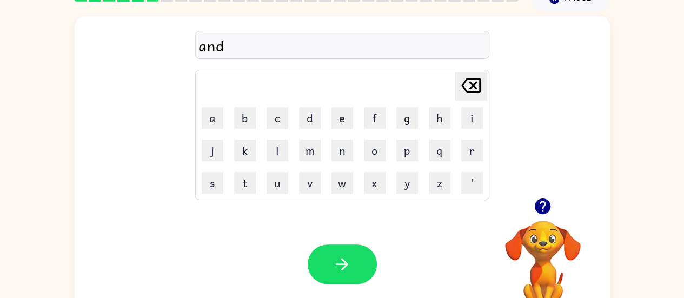
scroll to position [57, 0]
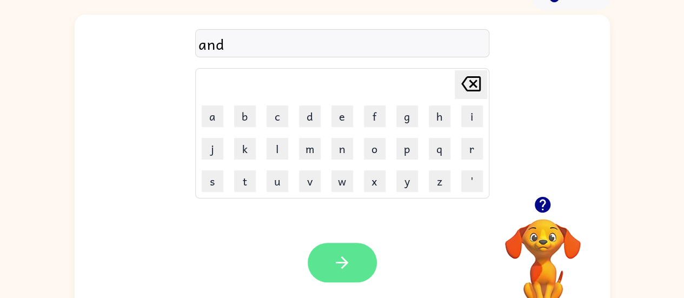
click at [358, 258] on button "button" at bounding box center [342, 262] width 69 height 39
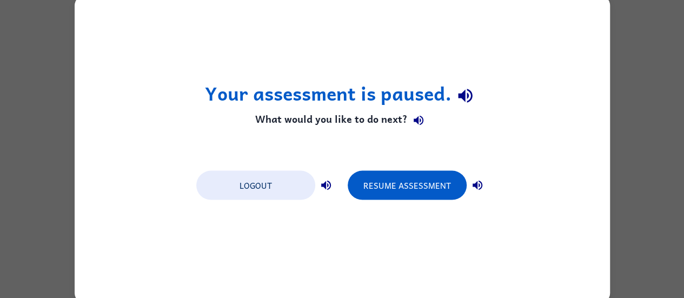
scroll to position [0, 0]
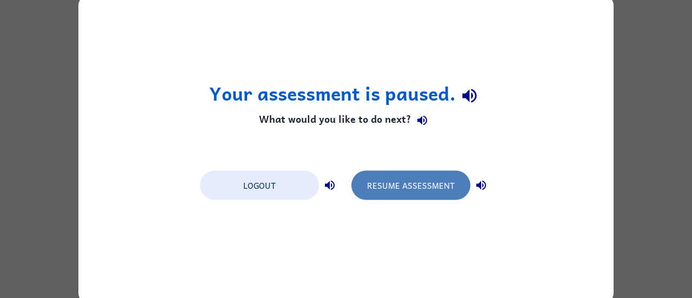
click at [383, 196] on button "Resume Assessment" at bounding box center [411, 184] width 119 height 29
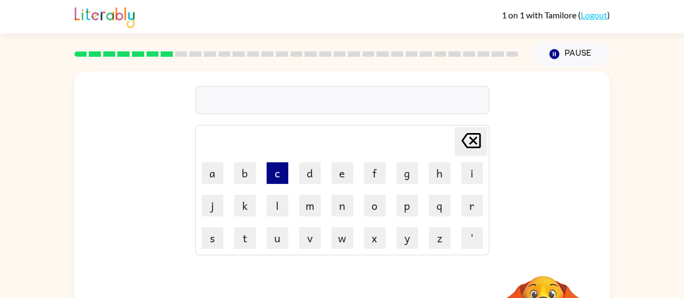
click at [275, 176] on button "c" at bounding box center [278, 173] width 22 height 22
click at [217, 171] on button "a" at bounding box center [213, 173] width 22 height 22
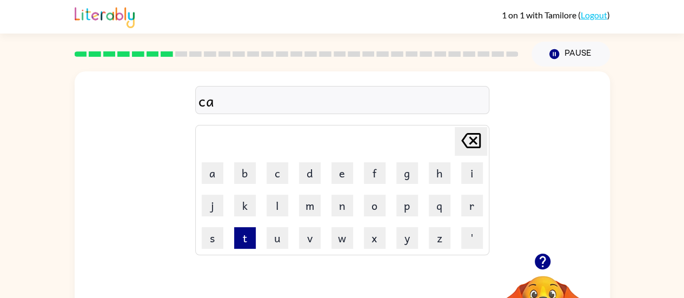
click at [245, 237] on button "t" at bounding box center [245, 238] width 22 height 22
click at [510, 215] on div "cat Delete Delete last character input a b c d e f g h i j k l m n o p q r s t …" at bounding box center [343, 162] width 536 height 182
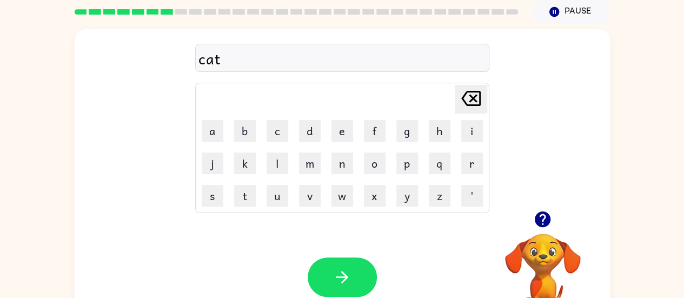
scroll to position [43, 0]
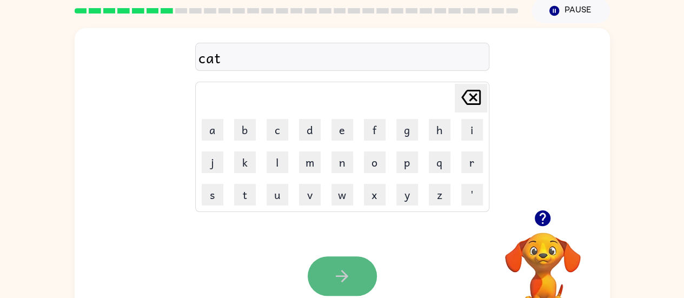
click at [358, 263] on button "button" at bounding box center [342, 275] width 69 height 39
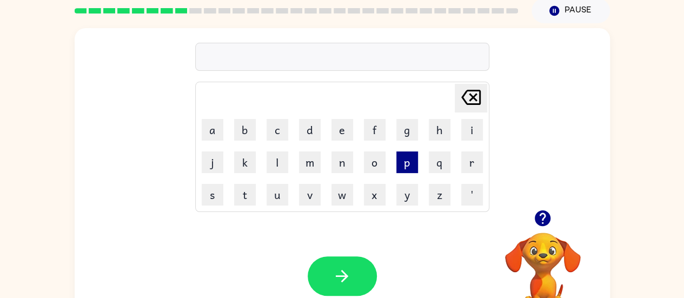
click at [405, 156] on button "p" at bounding box center [408, 162] width 22 height 22
click at [340, 136] on button "e" at bounding box center [343, 130] width 22 height 22
click at [245, 196] on button "t" at bounding box center [245, 195] width 22 height 22
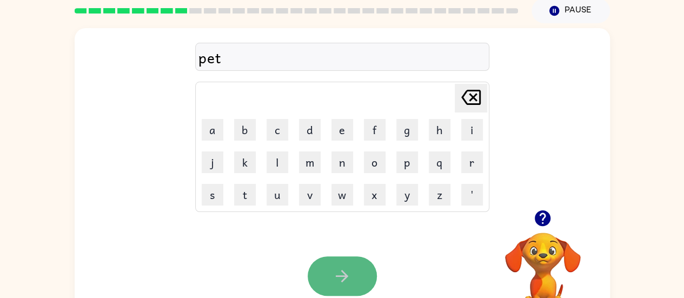
click at [323, 264] on button "button" at bounding box center [342, 275] width 69 height 39
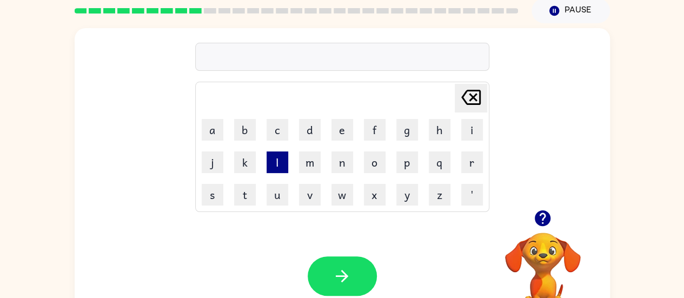
click at [277, 158] on button "l" at bounding box center [278, 162] width 22 height 22
click at [474, 96] on icon at bounding box center [470, 97] width 19 height 15
click at [313, 165] on button "m" at bounding box center [310, 162] width 22 height 22
click at [212, 129] on button "a" at bounding box center [213, 130] width 22 height 22
click at [242, 195] on button "t" at bounding box center [245, 195] width 22 height 22
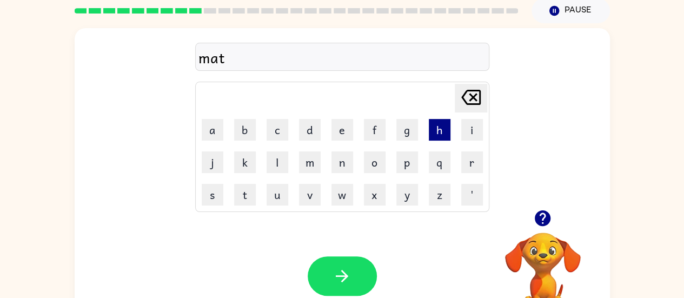
click at [433, 133] on button "h" at bounding box center [440, 130] width 22 height 22
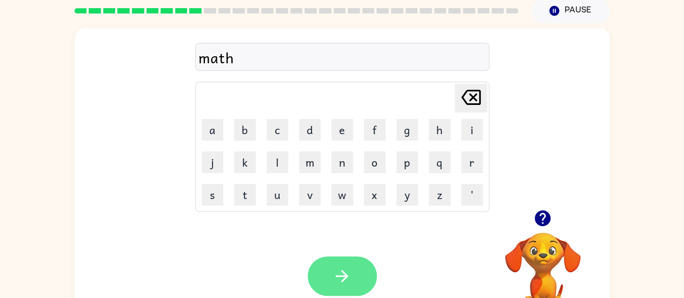
click at [331, 270] on button "button" at bounding box center [342, 275] width 69 height 39
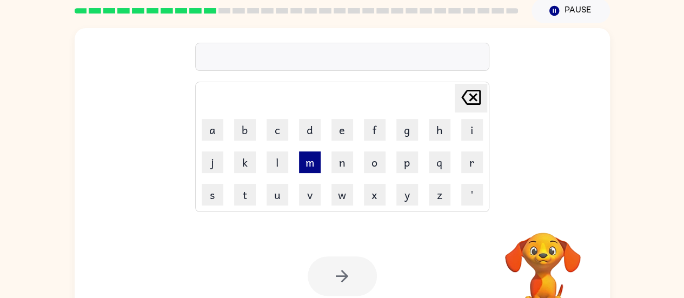
click at [309, 163] on button "m" at bounding box center [310, 162] width 22 height 22
click at [216, 133] on button "a" at bounding box center [213, 130] width 22 height 22
click at [241, 194] on button "t" at bounding box center [245, 195] width 22 height 22
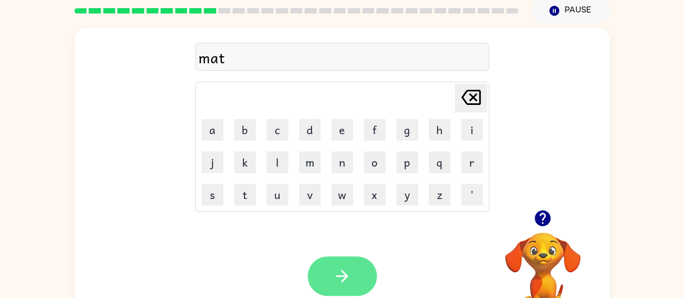
click at [325, 275] on button "button" at bounding box center [342, 275] width 69 height 39
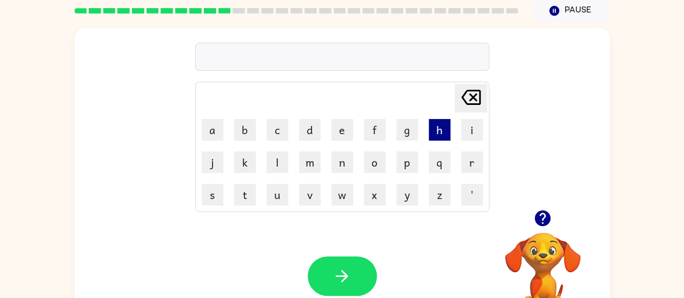
click at [436, 135] on button "h" at bounding box center [440, 130] width 22 height 22
click at [212, 134] on button "a" at bounding box center [213, 130] width 22 height 22
click at [242, 195] on button "t" at bounding box center [245, 195] width 22 height 22
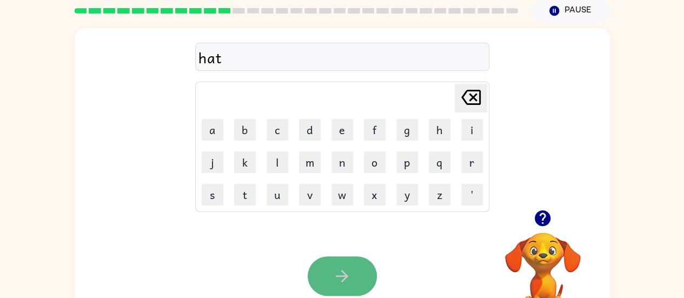
click at [339, 272] on icon "button" at bounding box center [342, 276] width 19 height 19
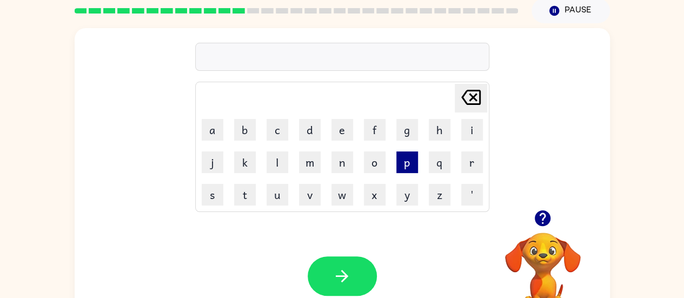
click at [410, 162] on button "p" at bounding box center [408, 162] width 22 height 22
click at [275, 163] on button "l" at bounding box center [278, 162] width 22 height 22
click at [366, 160] on button "o" at bounding box center [375, 162] width 22 height 22
click at [252, 195] on button "t" at bounding box center [245, 195] width 22 height 22
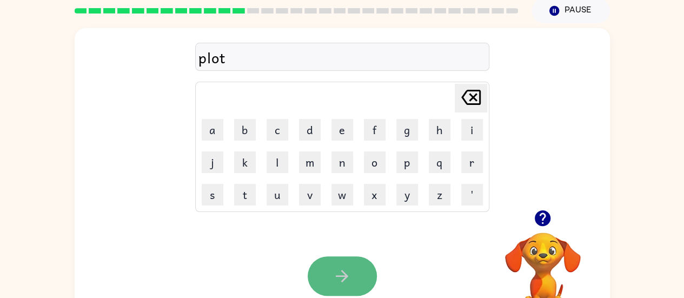
click at [334, 269] on icon "button" at bounding box center [342, 276] width 19 height 19
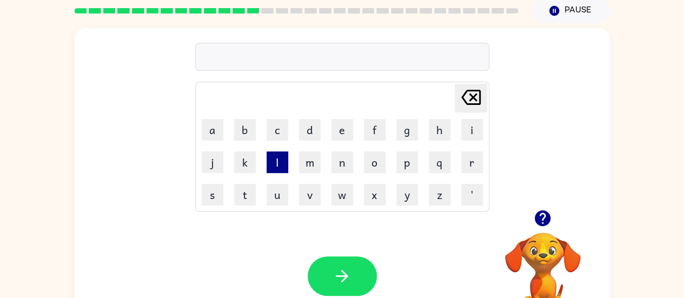
click at [272, 167] on button "l" at bounding box center [278, 162] width 22 height 22
click at [380, 160] on button "o" at bounding box center [375, 162] width 22 height 22
click at [312, 197] on button "v" at bounding box center [310, 195] width 22 height 22
click at [332, 129] on button "e" at bounding box center [343, 130] width 22 height 22
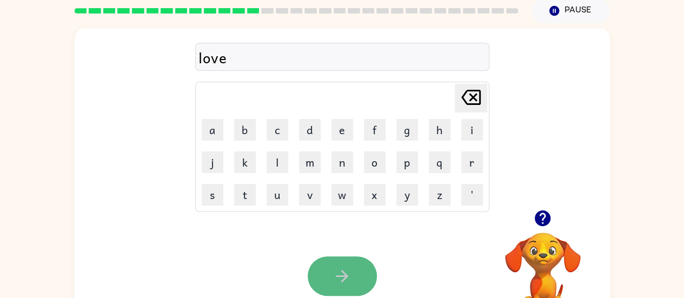
click at [335, 272] on icon "button" at bounding box center [342, 276] width 19 height 19
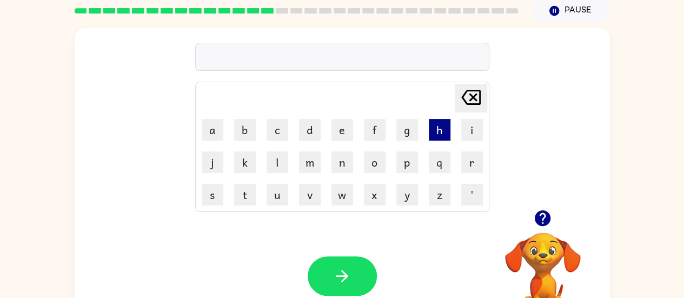
click at [444, 139] on button "h" at bounding box center [440, 130] width 22 height 22
click at [369, 158] on button "o" at bounding box center [375, 162] width 22 height 22
click at [240, 200] on button "t" at bounding box center [245, 195] width 22 height 22
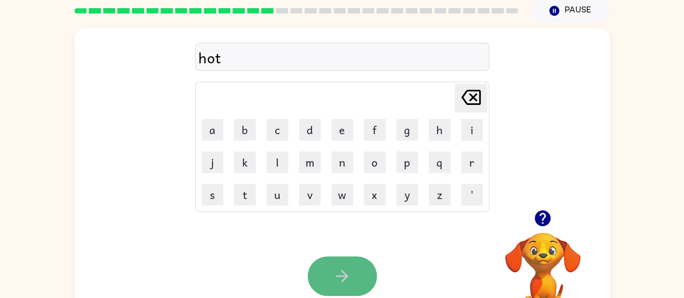
click at [334, 270] on icon "button" at bounding box center [342, 276] width 19 height 19
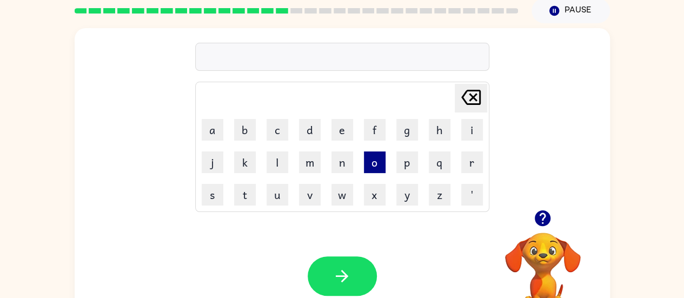
click at [369, 168] on button "o" at bounding box center [375, 162] width 22 height 22
click at [374, 134] on button "f" at bounding box center [375, 130] width 22 height 22
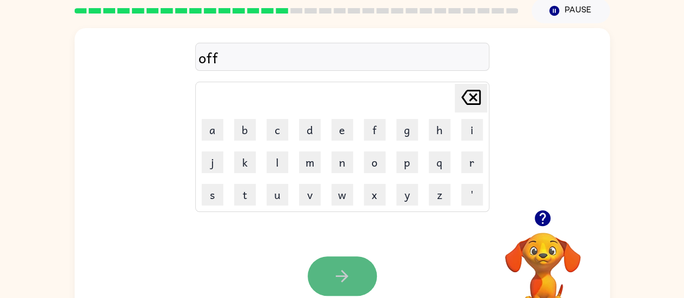
click at [337, 269] on icon "button" at bounding box center [342, 276] width 19 height 19
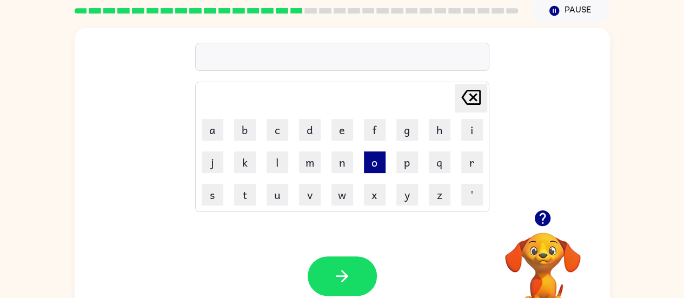
click at [374, 157] on button "o" at bounding box center [375, 162] width 22 height 22
click at [340, 161] on button "n" at bounding box center [343, 162] width 22 height 22
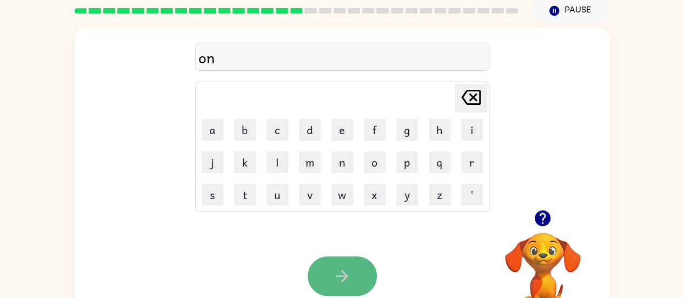
click at [338, 263] on button "button" at bounding box center [342, 275] width 69 height 39
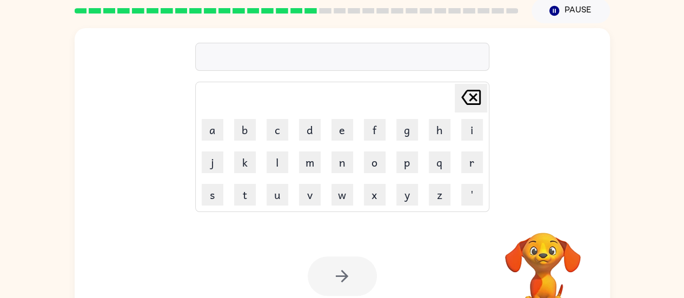
click at [539, 178] on div "Delete Delete last character input a b c d e f g h i j k l m n o p q r s t u v …" at bounding box center [343, 119] width 536 height 182
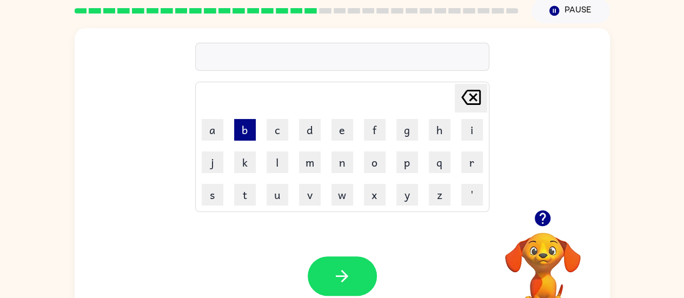
click at [242, 130] on button "b" at bounding box center [245, 130] width 22 height 22
click at [375, 167] on button "o" at bounding box center [375, 162] width 22 height 22
click at [401, 193] on button "y" at bounding box center [408, 195] width 22 height 22
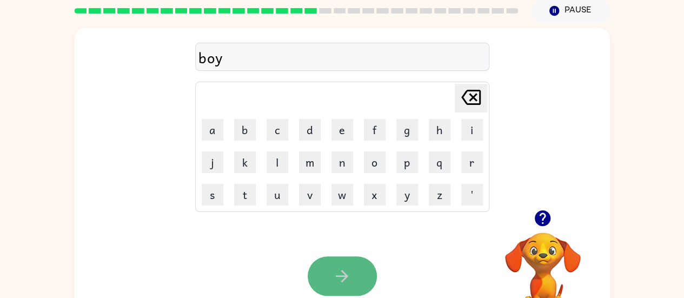
click at [351, 271] on icon "button" at bounding box center [342, 276] width 19 height 19
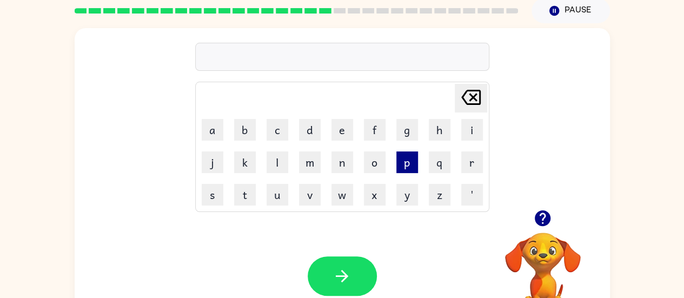
click at [402, 170] on button "p" at bounding box center [408, 162] width 22 height 22
click at [342, 133] on button "e" at bounding box center [343, 130] width 22 height 22
click at [339, 162] on button "n" at bounding box center [343, 162] width 22 height 22
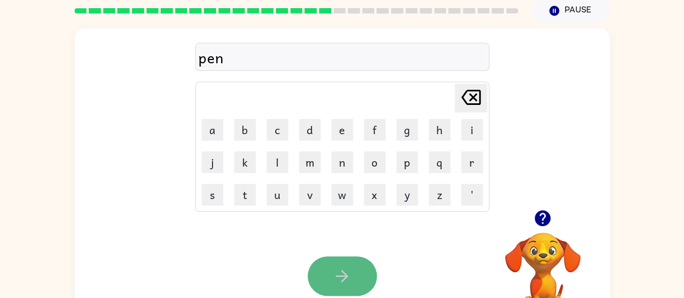
click at [335, 275] on icon "button" at bounding box center [342, 276] width 19 height 19
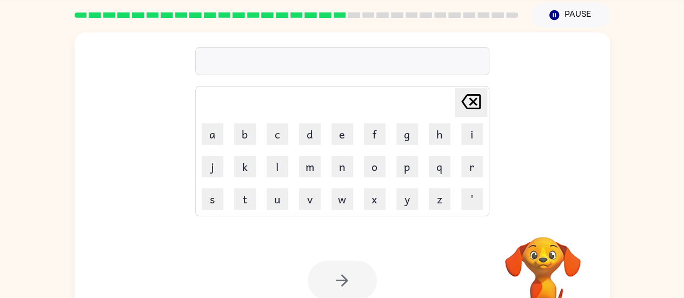
scroll to position [61, 0]
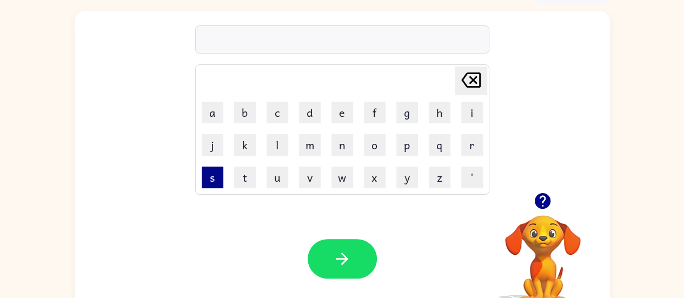
click at [206, 179] on button "s" at bounding box center [213, 178] width 22 height 22
click at [273, 174] on button "u" at bounding box center [278, 178] width 22 height 22
click at [243, 114] on button "b" at bounding box center [245, 113] width 22 height 22
click at [212, 144] on button "j" at bounding box center [213, 145] width 22 height 22
click at [339, 115] on button "e" at bounding box center [343, 113] width 22 height 22
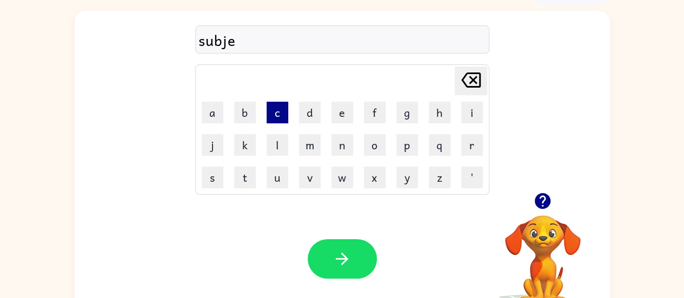
click at [282, 117] on button "c" at bounding box center [278, 113] width 22 height 22
click at [246, 182] on button "t" at bounding box center [245, 178] width 22 height 22
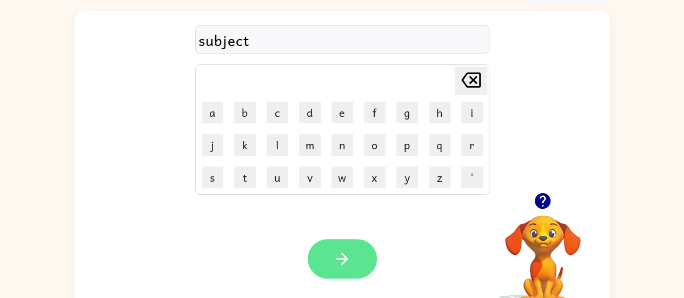
click at [334, 251] on icon "button" at bounding box center [342, 258] width 19 height 19
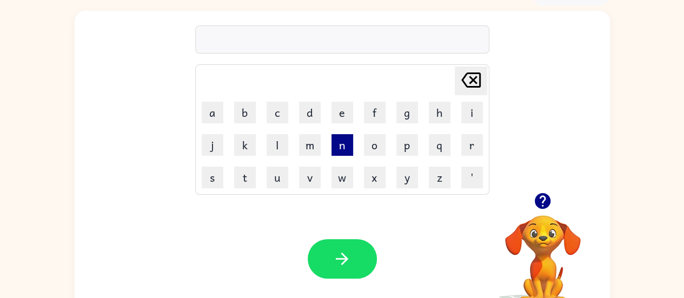
click at [341, 144] on button "n" at bounding box center [343, 145] width 22 height 22
click at [374, 148] on button "o" at bounding box center [375, 145] width 22 height 22
click at [247, 173] on button "t" at bounding box center [245, 178] width 22 height 22
click at [347, 112] on button "e" at bounding box center [343, 113] width 22 height 22
click at [245, 119] on button "b" at bounding box center [245, 113] width 22 height 22
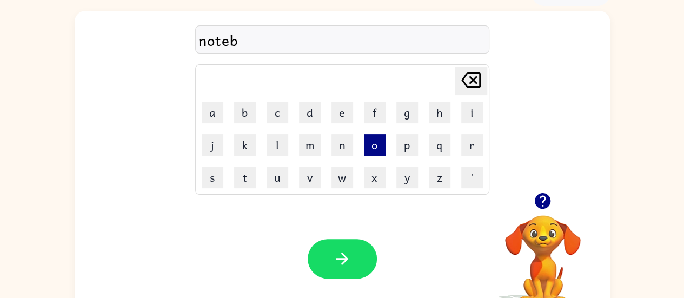
click at [372, 146] on button "o" at bounding box center [375, 145] width 22 height 22
click at [248, 147] on button "k" at bounding box center [245, 145] width 22 height 22
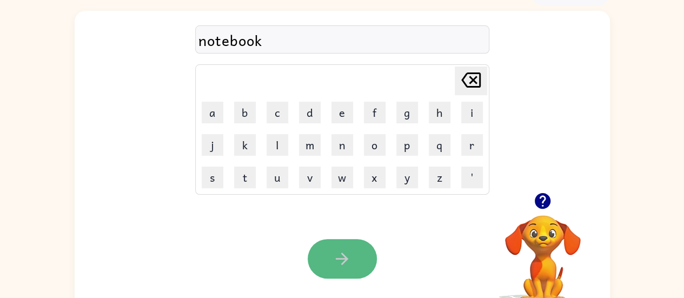
click at [338, 248] on button "button" at bounding box center [342, 258] width 69 height 39
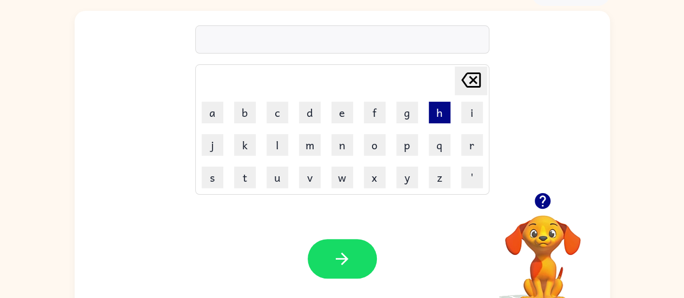
click at [439, 118] on button "h" at bounding box center [440, 113] width 22 height 22
click at [370, 146] on button "o" at bounding box center [375, 145] width 22 height 22
click at [206, 181] on button "s" at bounding box center [213, 178] width 22 height 22
click at [407, 143] on button "p" at bounding box center [408, 145] width 22 height 22
click at [478, 114] on button "i" at bounding box center [472, 113] width 22 height 22
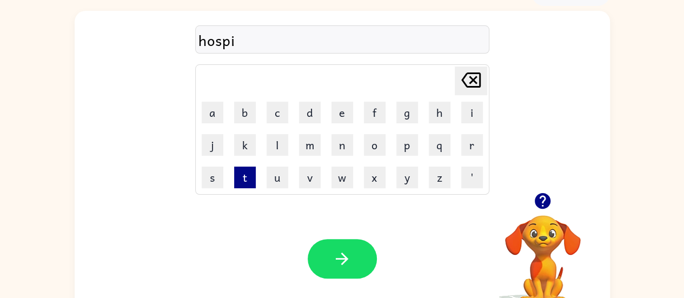
click at [247, 171] on button "t" at bounding box center [245, 178] width 22 height 22
click at [206, 108] on button "a" at bounding box center [213, 113] width 22 height 22
click at [277, 148] on button "l" at bounding box center [278, 145] width 22 height 22
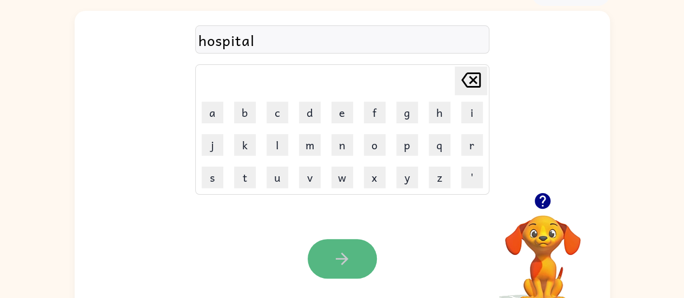
click at [341, 257] on icon "button" at bounding box center [342, 258] width 19 height 19
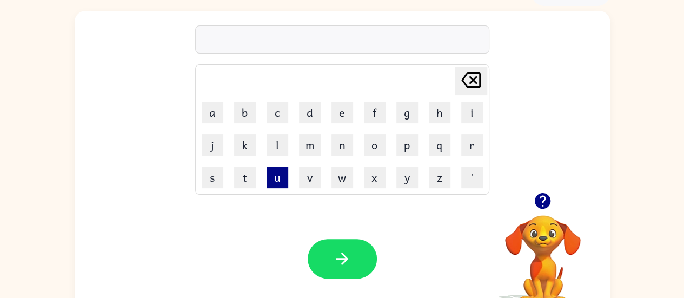
click at [273, 179] on button "u" at bounding box center [278, 178] width 22 height 22
click at [407, 136] on button "p" at bounding box center [408, 145] width 22 height 22
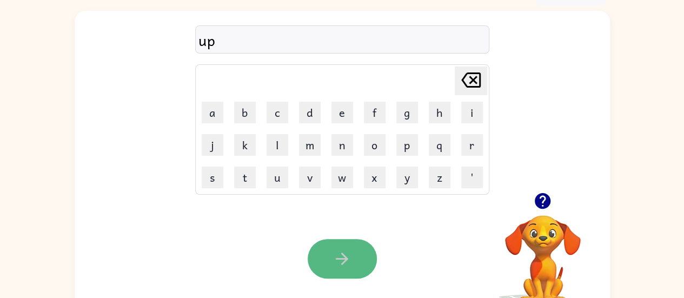
click at [353, 256] on button "button" at bounding box center [342, 258] width 69 height 39
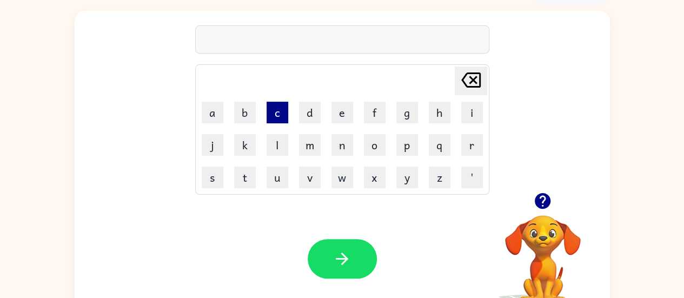
click at [275, 117] on button "c" at bounding box center [278, 113] width 22 height 22
click at [367, 147] on button "o" at bounding box center [375, 145] width 22 height 22
click at [312, 174] on button "v" at bounding box center [310, 178] width 22 height 22
click at [339, 113] on button "e" at bounding box center [343, 113] width 22 height 22
click at [470, 142] on button "r" at bounding box center [472, 145] width 22 height 22
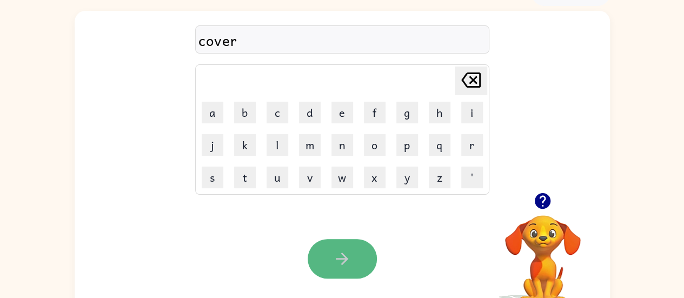
click at [333, 249] on icon "button" at bounding box center [342, 258] width 19 height 19
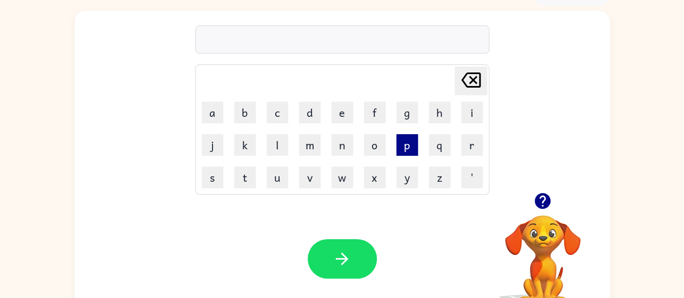
click at [407, 147] on button "p" at bounding box center [408, 145] width 22 height 22
click at [344, 121] on button "e" at bounding box center [343, 113] width 22 height 22
click at [341, 147] on button "n" at bounding box center [343, 145] width 22 height 22
click at [276, 114] on button "c" at bounding box center [278, 113] width 22 height 22
click at [473, 115] on button "i" at bounding box center [472, 113] width 22 height 22
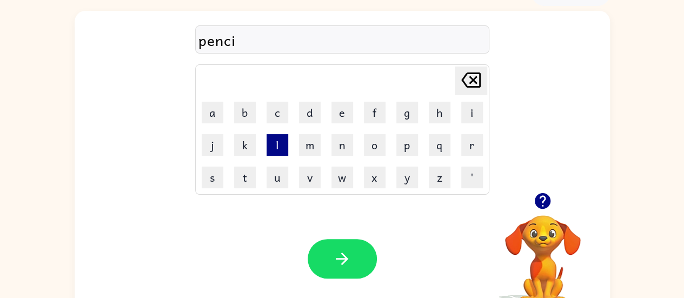
click at [276, 147] on button "l" at bounding box center [278, 145] width 22 height 22
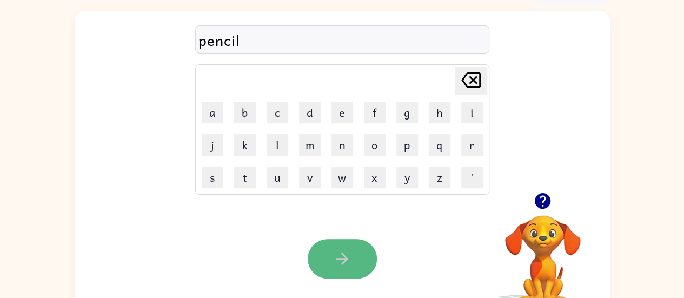
click at [327, 254] on button "button" at bounding box center [342, 258] width 69 height 39
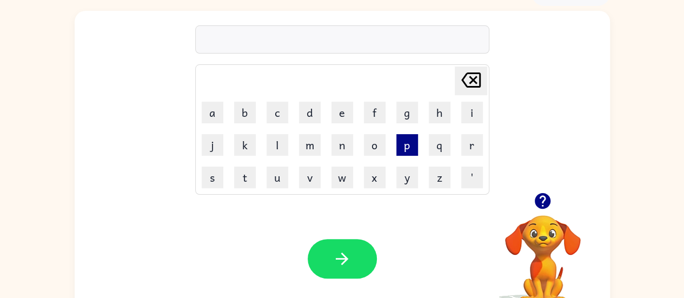
click at [405, 147] on button "p" at bounding box center [408, 145] width 22 height 22
click at [212, 110] on button "a" at bounding box center [213, 113] width 22 height 22
click at [411, 146] on button "p" at bounding box center [408, 145] width 22 height 22
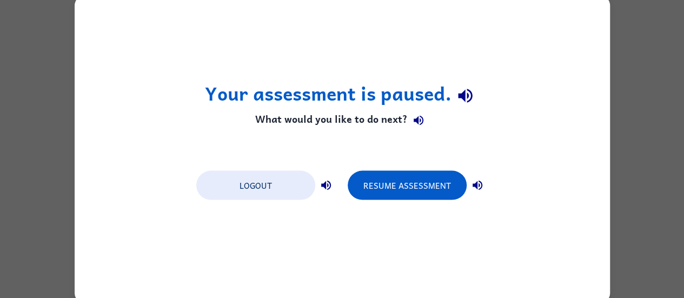
scroll to position [0, 0]
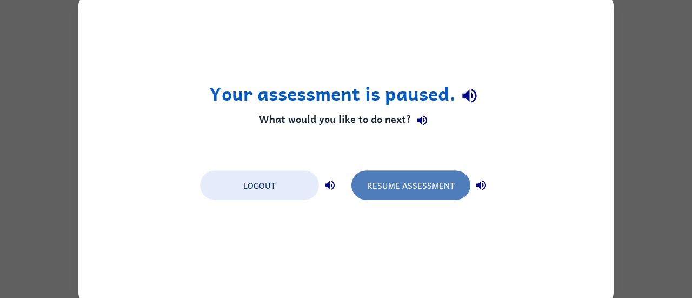
click at [375, 192] on button "Resume Assessment" at bounding box center [411, 184] width 119 height 29
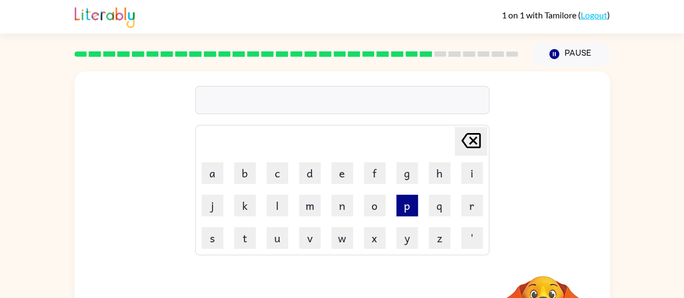
click at [407, 199] on button "p" at bounding box center [408, 206] width 22 height 22
click at [209, 174] on button "a" at bounding box center [213, 173] width 22 height 22
click at [403, 210] on button "p" at bounding box center [408, 206] width 22 height 22
click at [340, 177] on button "e" at bounding box center [343, 173] width 22 height 22
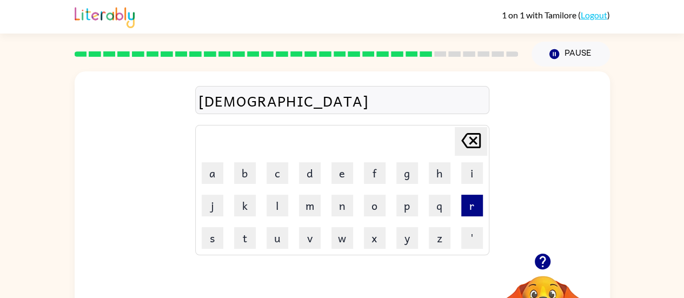
click at [470, 201] on button "r" at bounding box center [472, 206] width 22 height 22
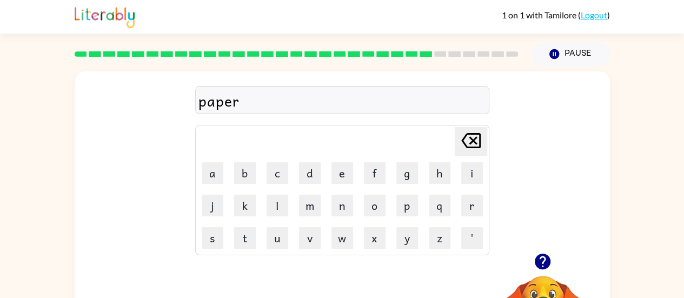
click at [534, 230] on div "paper Delete Delete last character input a b c d e f g h i j k l m n o p q r s …" at bounding box center [343, 162] width 536 height 182
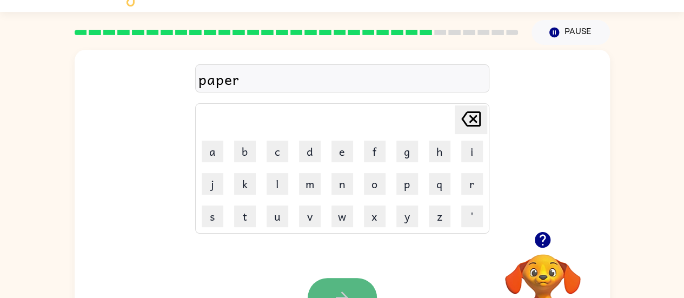
click at [355, 281] on button "button" at bounding box center [342, 297] width 69 height 39
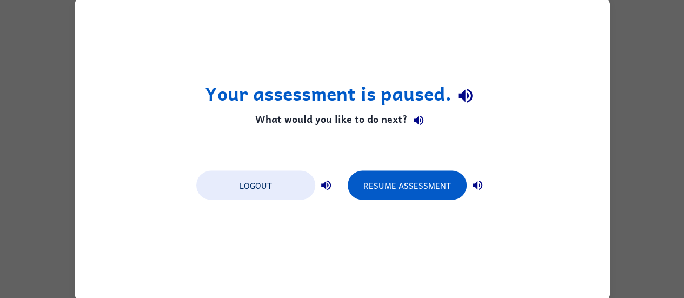
scroll to position [0, 0]
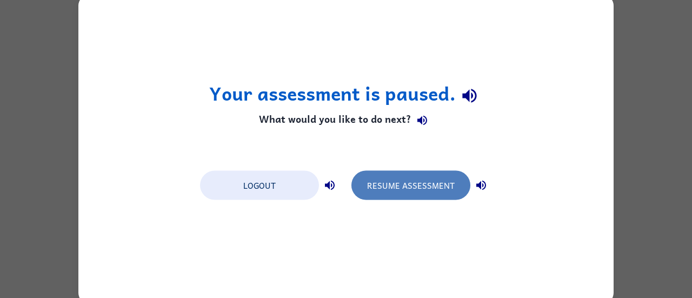
click at [386, 183] on button "Resume Assessment" at bounding box center [411, 184] width 119 height 29
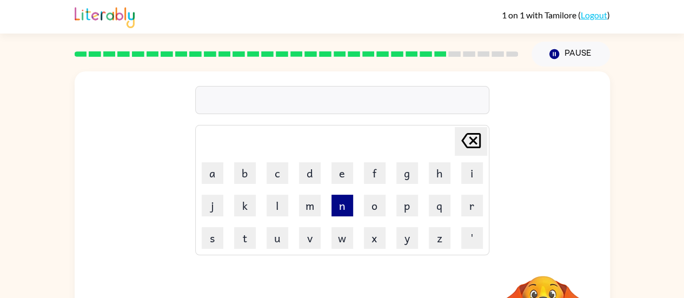
click at [340, 210] on button "n" at bounding box center [343, 206] width 22 height 22
click at [211, 175] on button "a" at bounding box center [213, 173] width 22 height 22
click at [242, 243] on button "t" at bounding box center [245, 238] width 22 height 22
type button "t"
click at [533, 217] on div "matiere Delete Delete last character input a b c d e f g h i j k l m n o p q r …" at bounding box center [343, 162] width 536 height 182
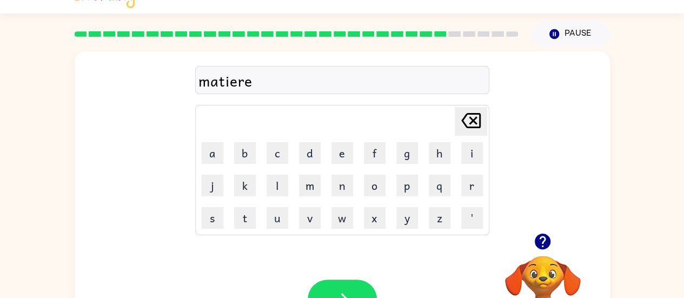
scroll to position [43, 0]
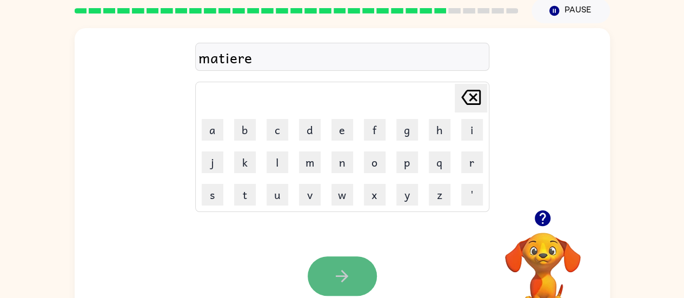
click at [360, 274] on button "button" at bounding box center [342, 275] width 69 height 39
click at [331, 280] on button "button" at bounding box center [342, 275] width 69 height 39
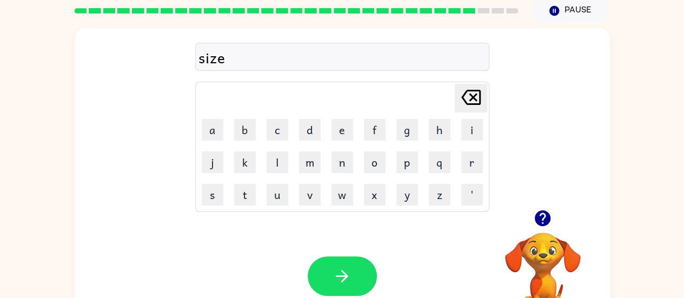
click at [644, 99] on div "size Delete Delete last character input a b c d e f g h i j k l m n o p q r s t…" at bounding box center [342, 180] width 684 height 314
click at [333, 278] on icon "button" at bounding box center [342, 276] width 19 height 19
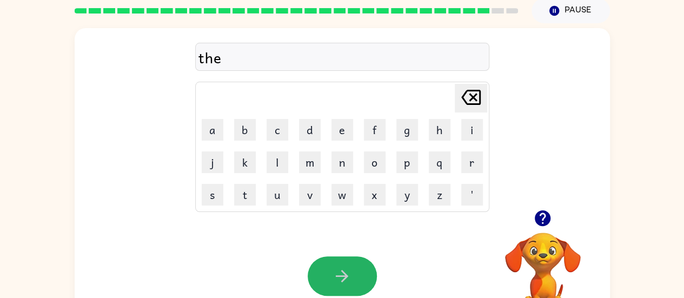
click at [333, 278] on icon "button" at bounding box center [342, 276] width 19 height 19
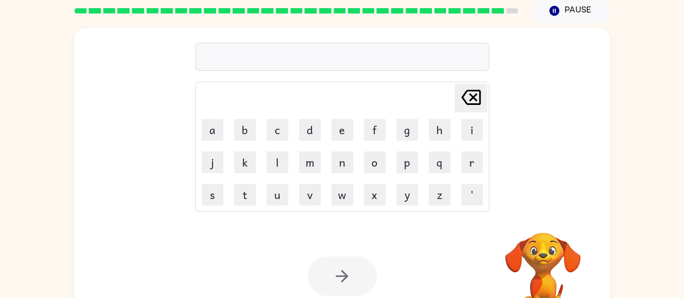
click at [333, 278] on div at bounding box center [342, 275] width 69 height 39
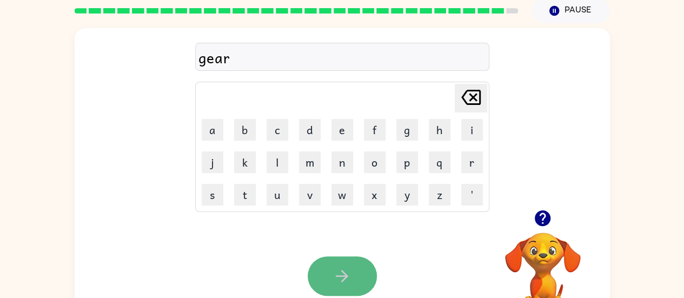
click at [353, 270] on button "button" at bounding box center [342, 275] width 69 height 39
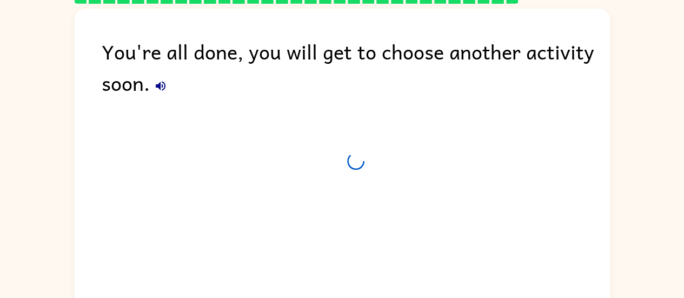
scroll to position [34, 0]
